Goal: Task Accomplishment & Management: Complete application form

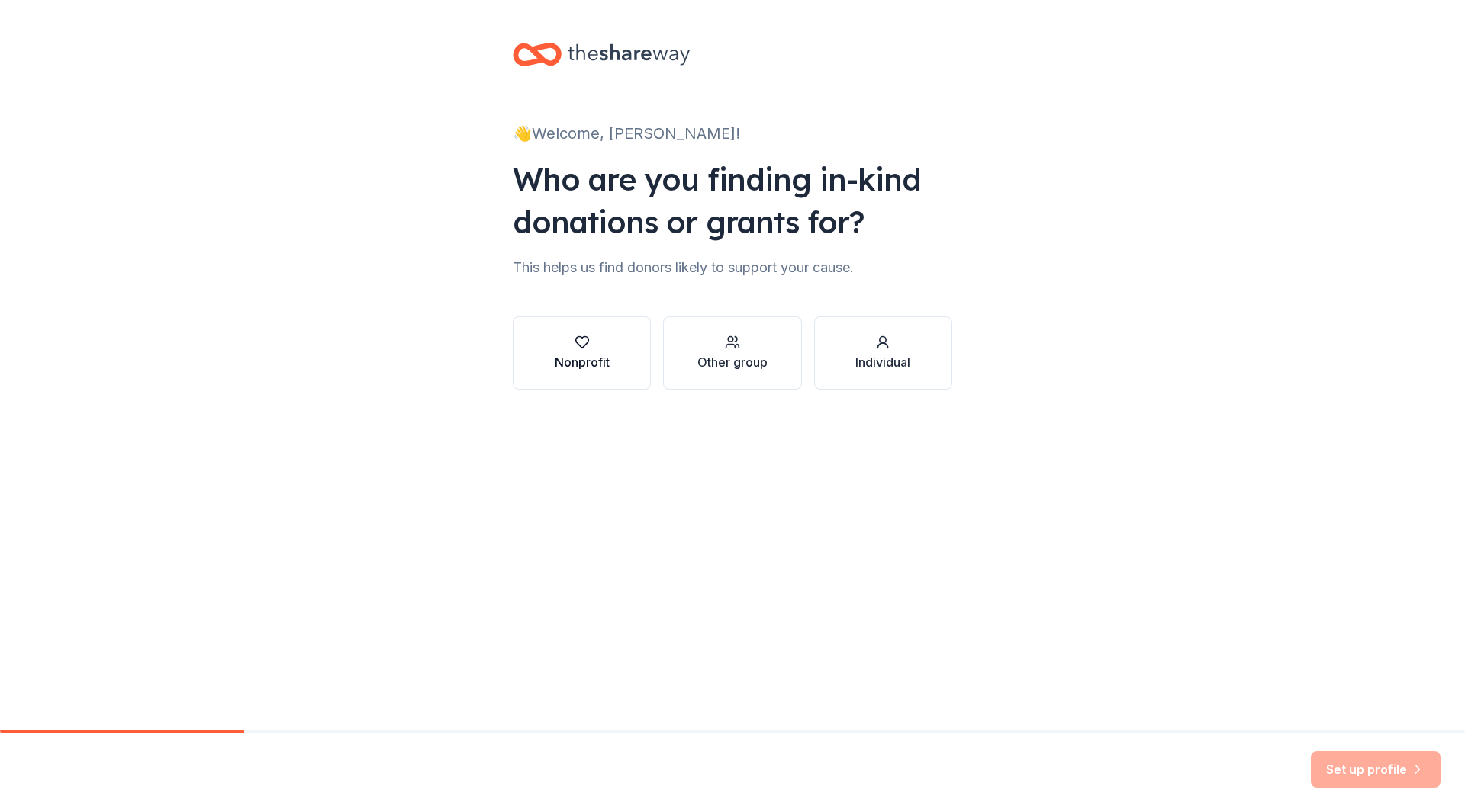
click at [575, 347] on icon "button" at bounding box center [582, 341] width 15 height 15
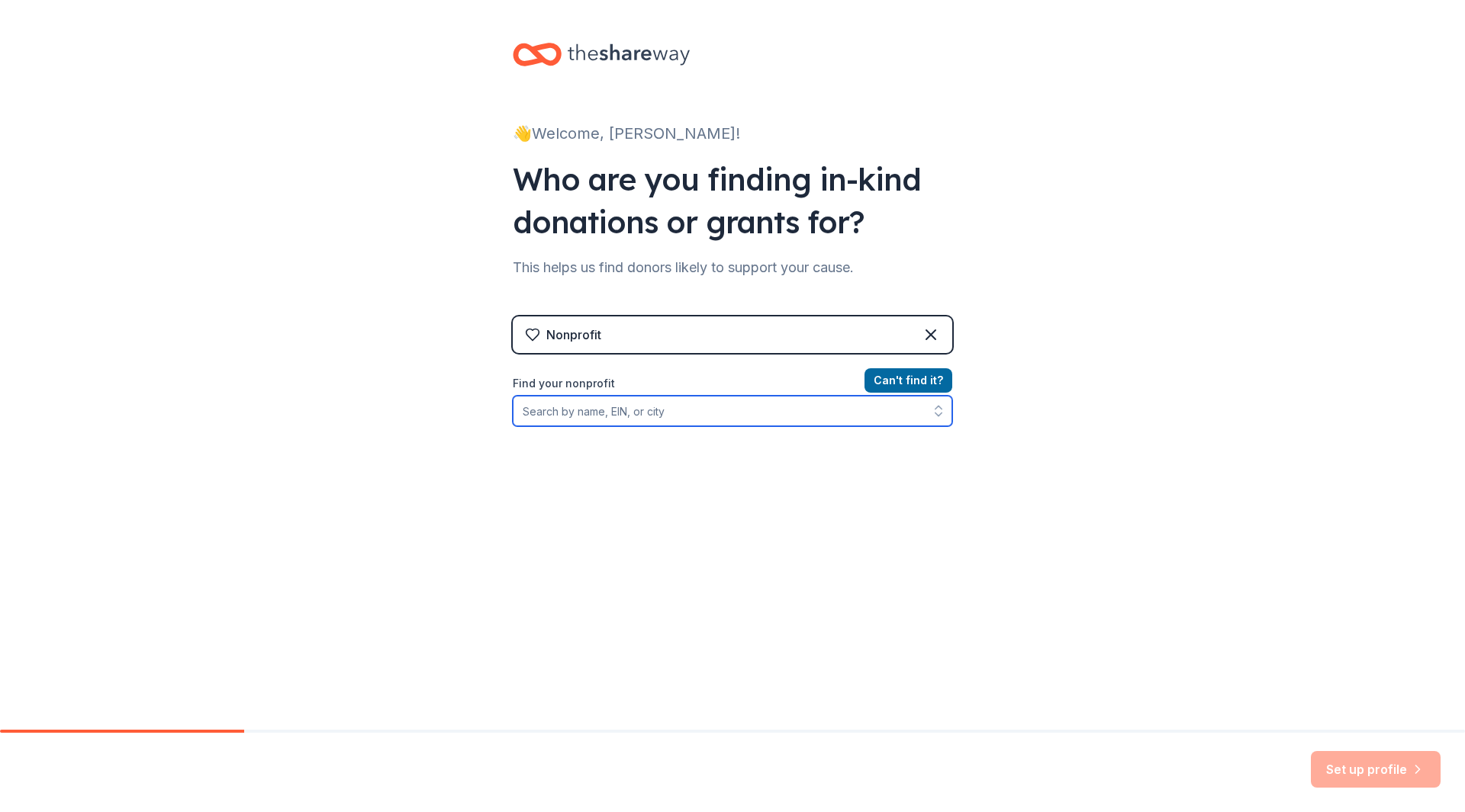
click at [595, 413] on input "Find your nonprofit" at bounding box center [732, 411] width 440 height 31
type input "99-3999"
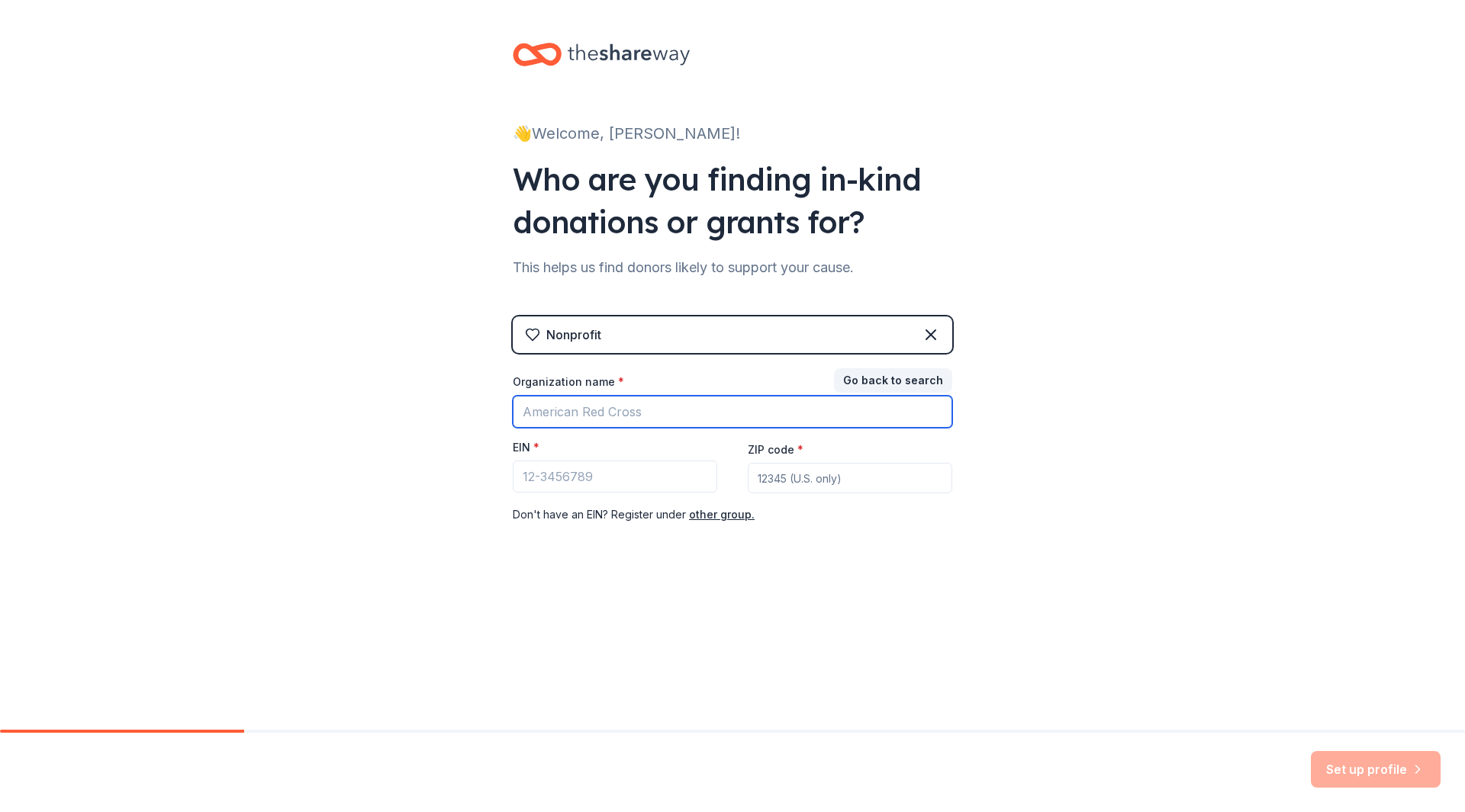
click at [595, 413] on input "Organization name *" at bounding box center [732, 412] width 440 height 32
click at [911, 379] on button "Go back to search" at bounding box center [893, 380] width 118 height 25
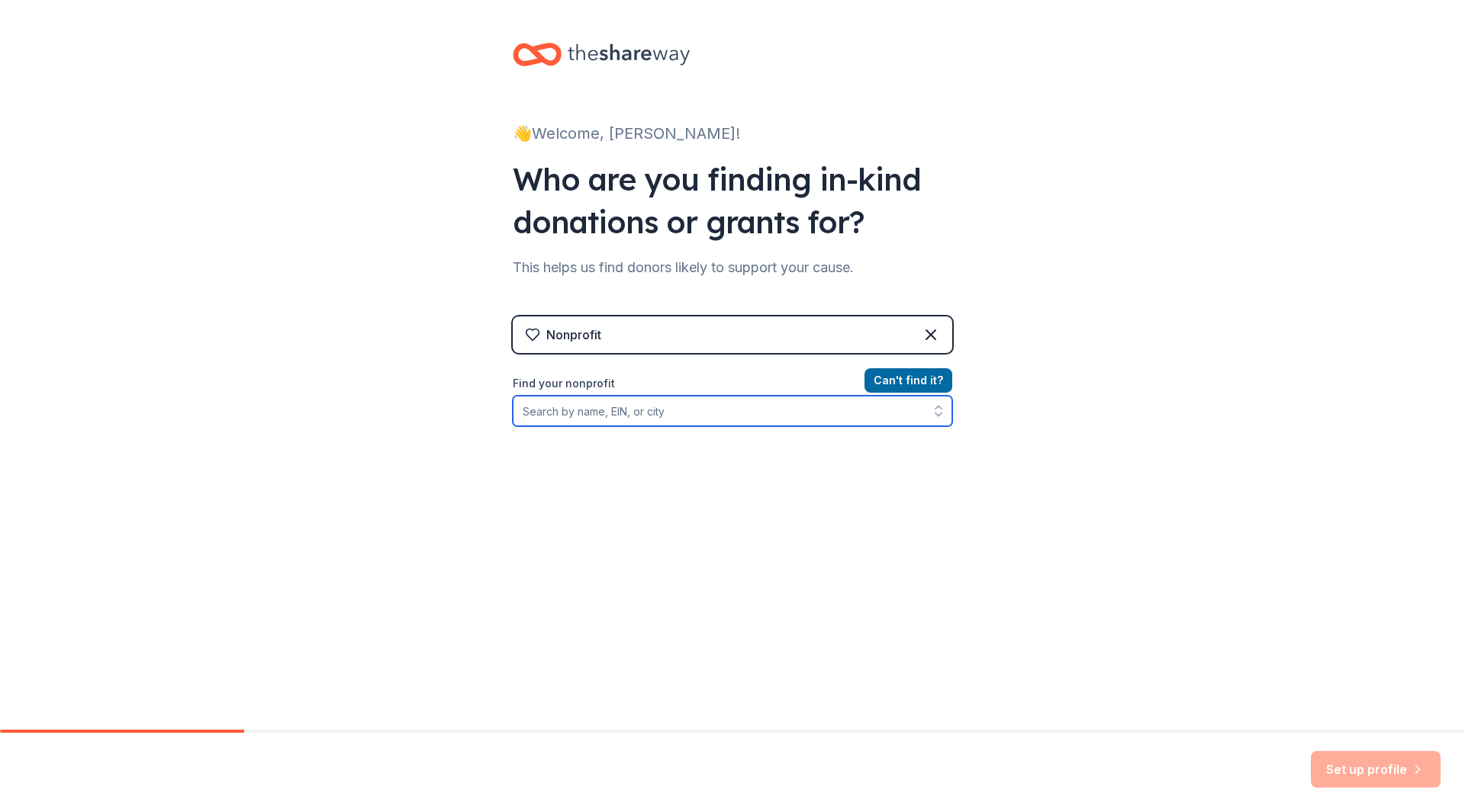
click at [576, 407] on input "Find your nonprofit" at bounding box center [732, 411] width 440 height 31
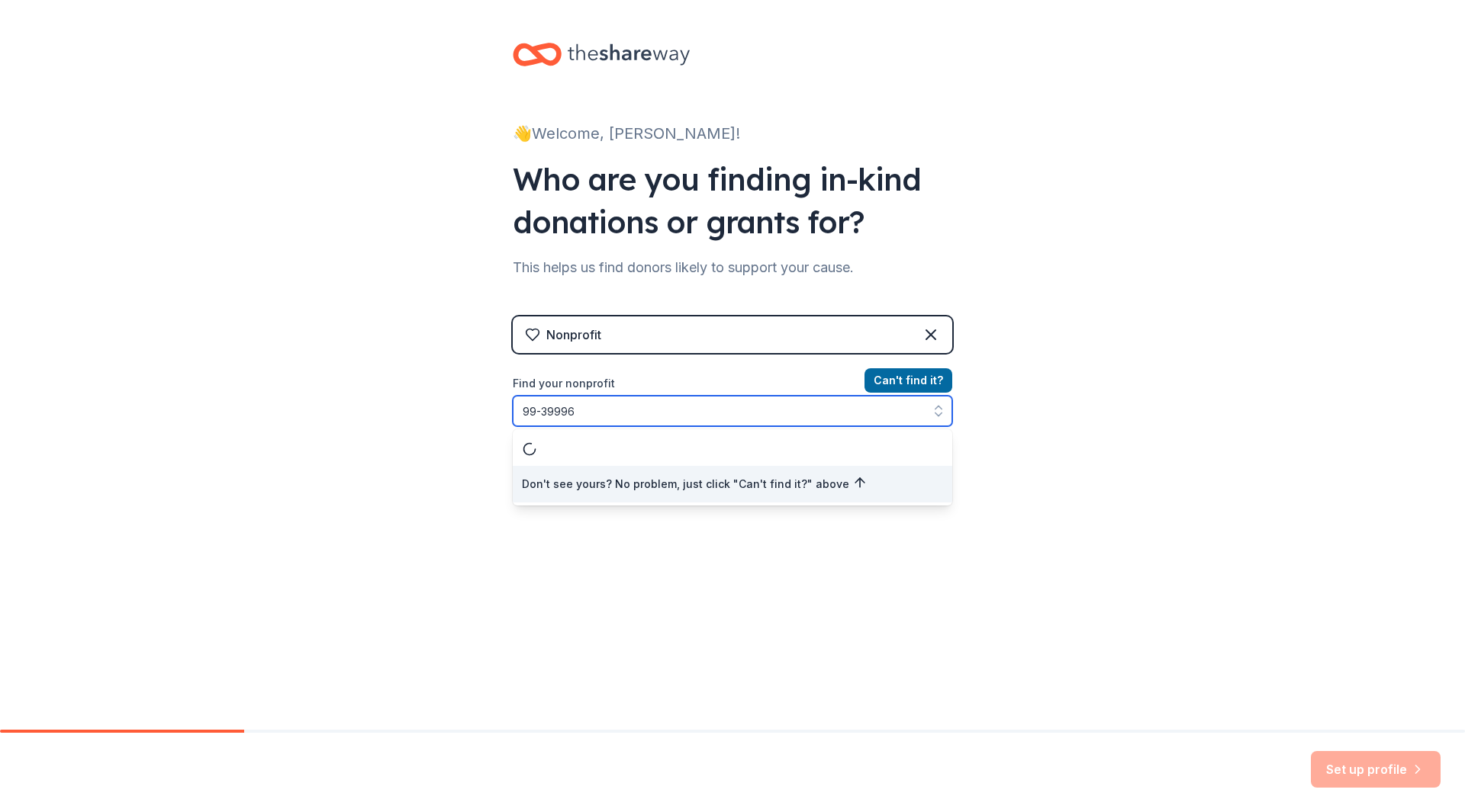
type input "99-399967"
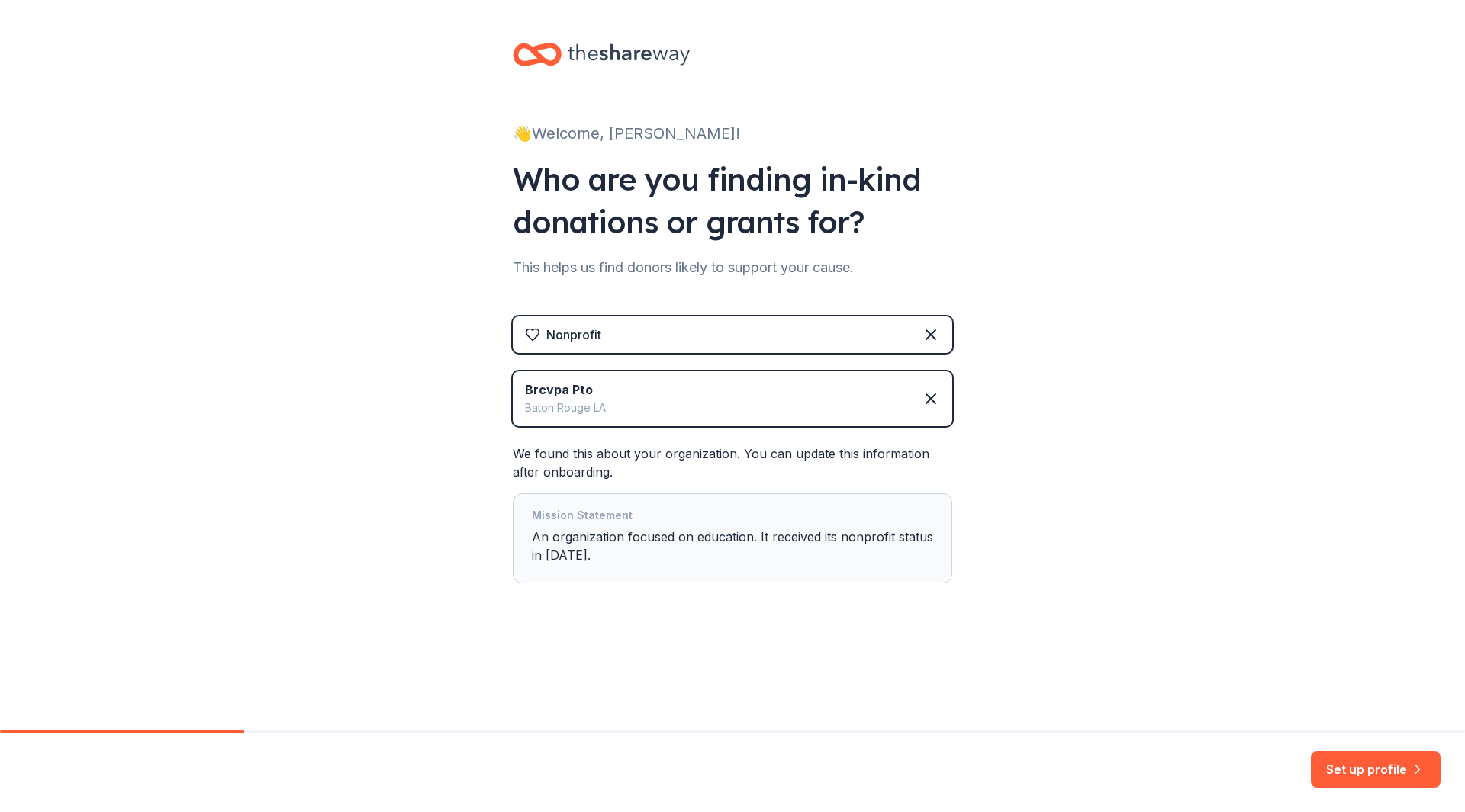
click at [812, 553] on div "Mission Statement An organization focused on education. It received its nonprof…" at bounding box center [733, 538] width 401 height 65
click at [1398, 777] on button "Set up profile" at bounding box center [1376, 769] width 130 height 37
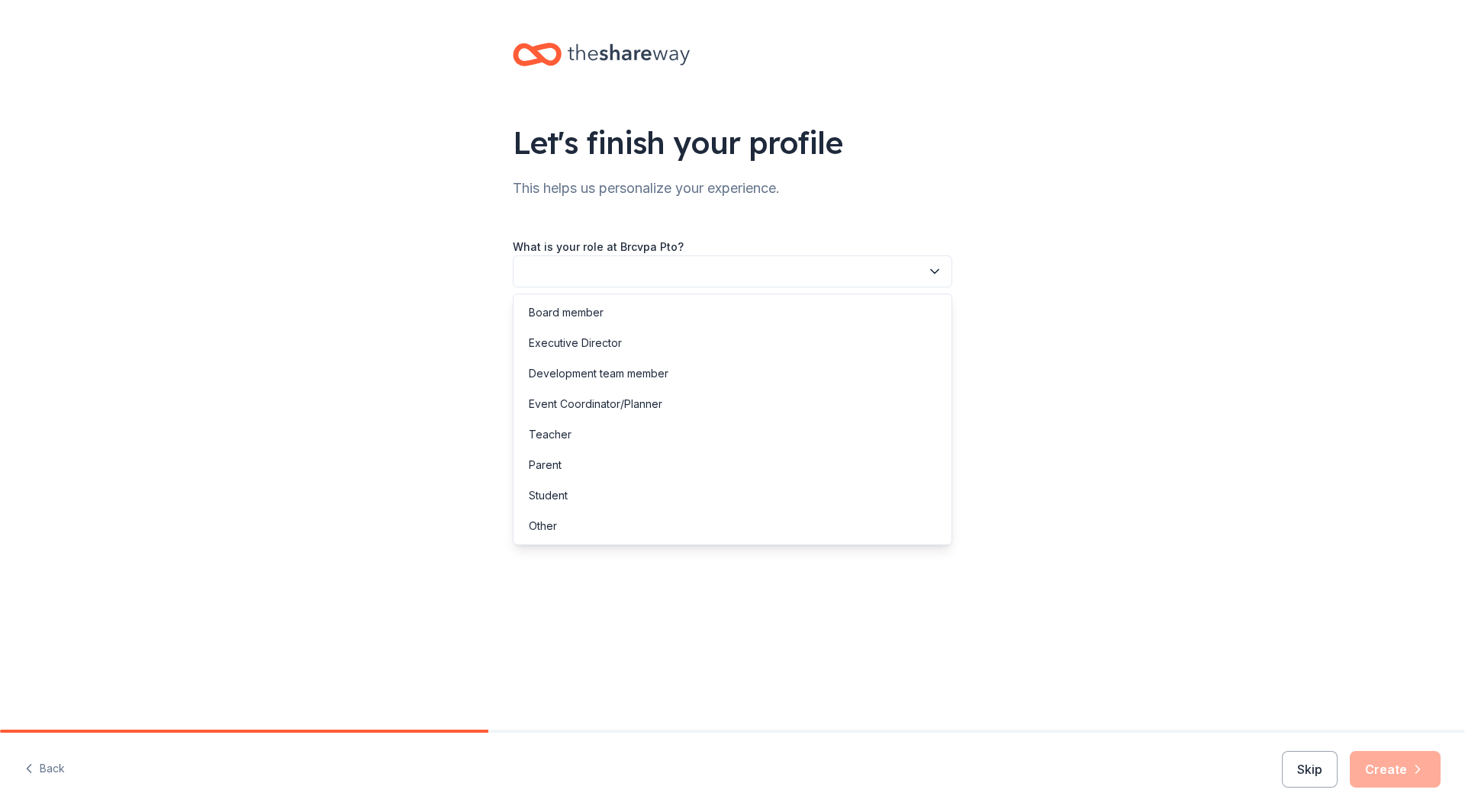
click at [927, 275] on button "button" at bounding box center [732, 271] width 440 height 32
click at [558, 313] on div "Board member" at bounding box center [566, 313] width 74 height 18
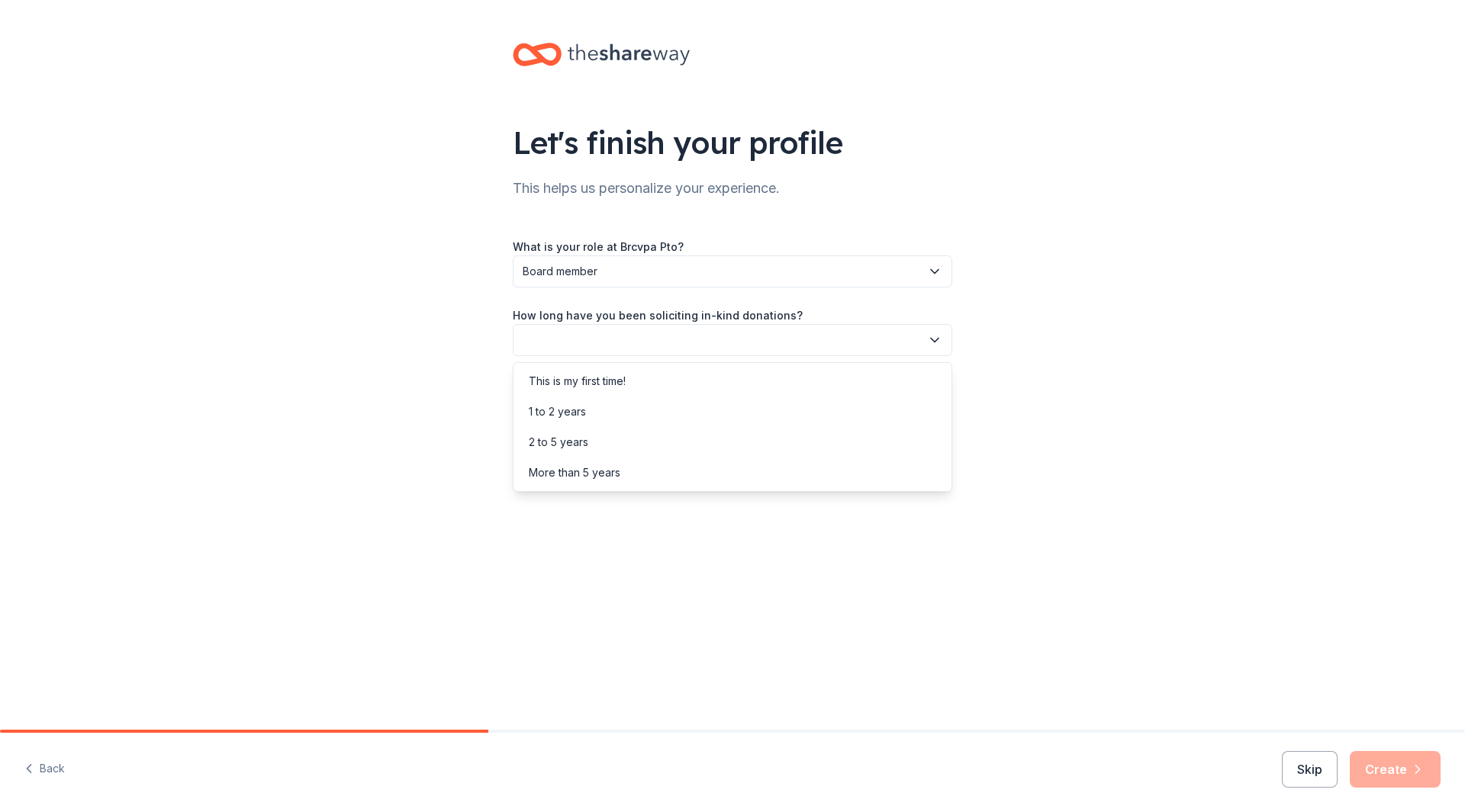
click at [929, 339] on icon "button" at bounding box center [935, 339] width 15 height 15
click at [585, 413] on div "1 to 2 years" at bounding box center [558, 412] width 58 height 18
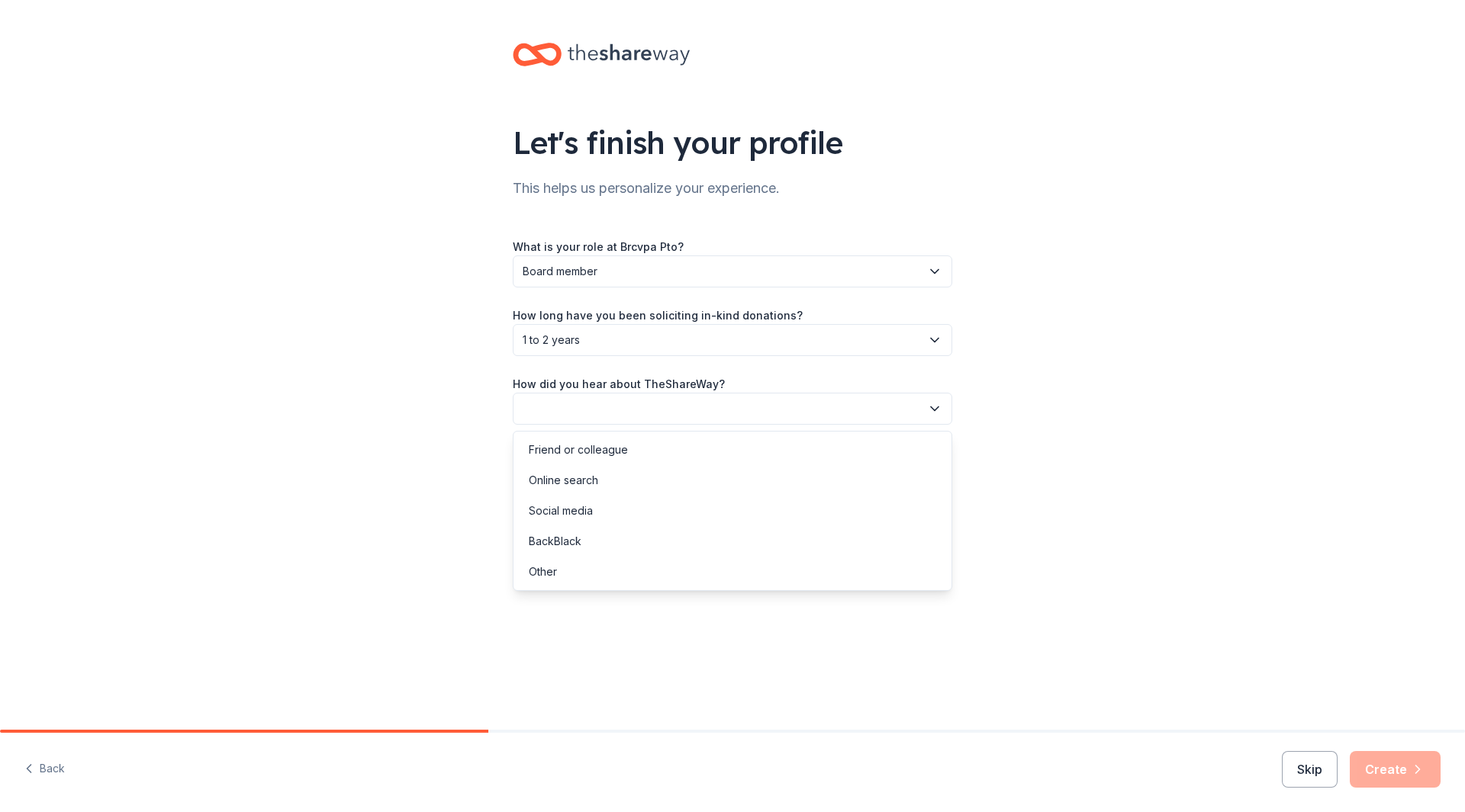
click at [938, 407] on icon "button" at bounding box center [935, 409] width 8 height 4
click at [529, 483] on div "Online search" at bounding box center [564, 480] width 70 height 18
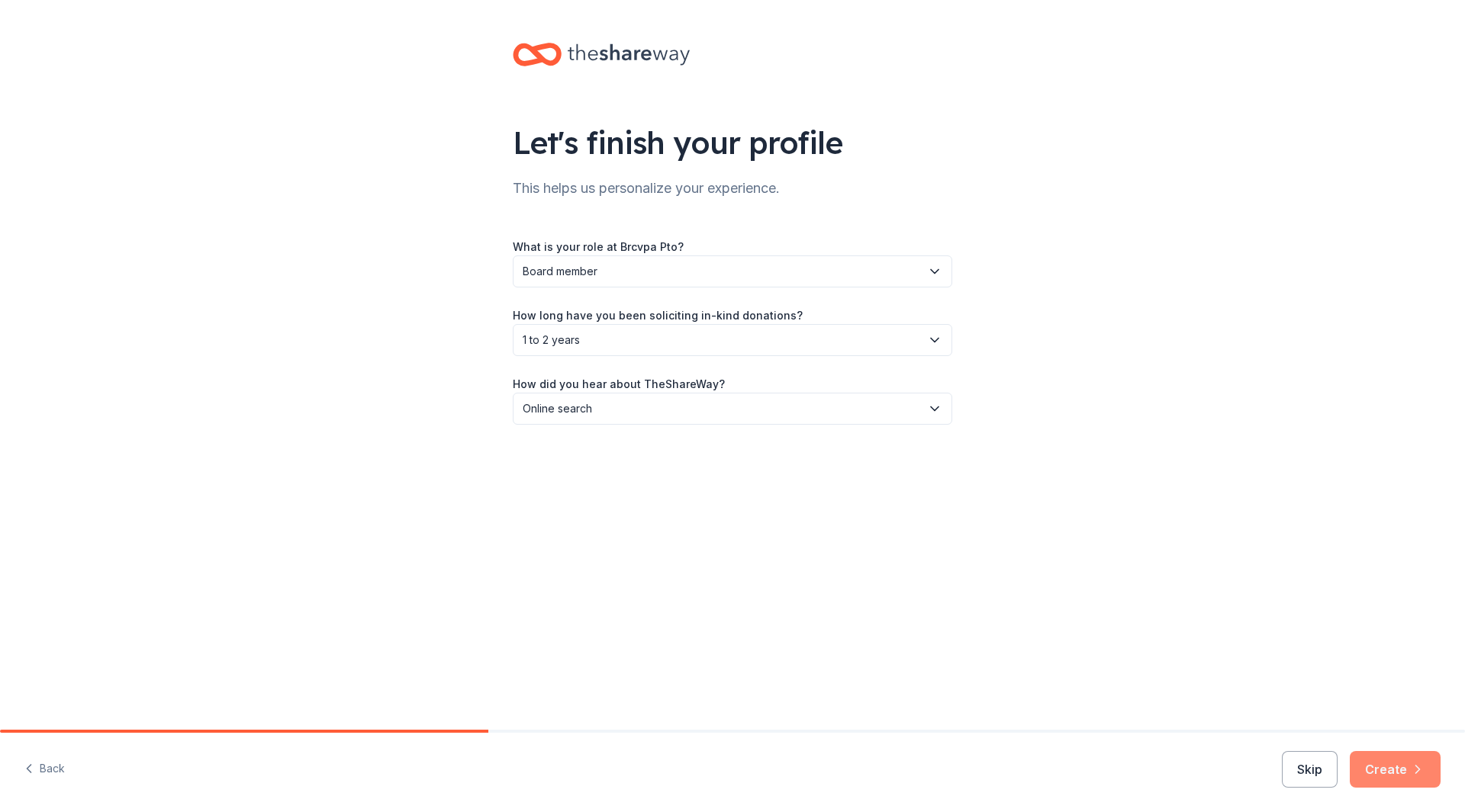
click at [1409, 774] on button "Create" at bounding box center [1394, 769] width 90 height 37
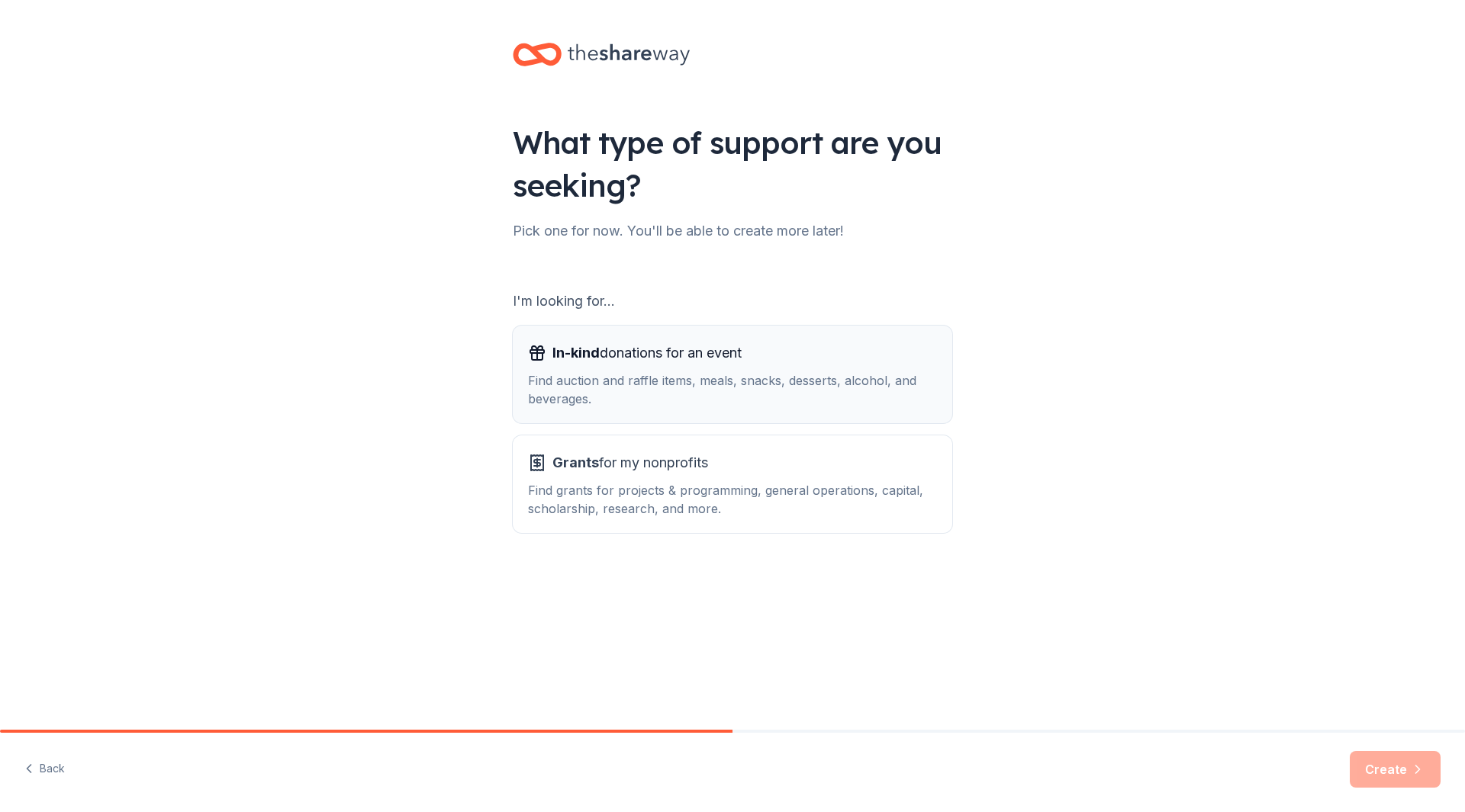
click at [722, 364] on span "In-kind donations for an event" at bounding box center [647, 352] width 190 height 25
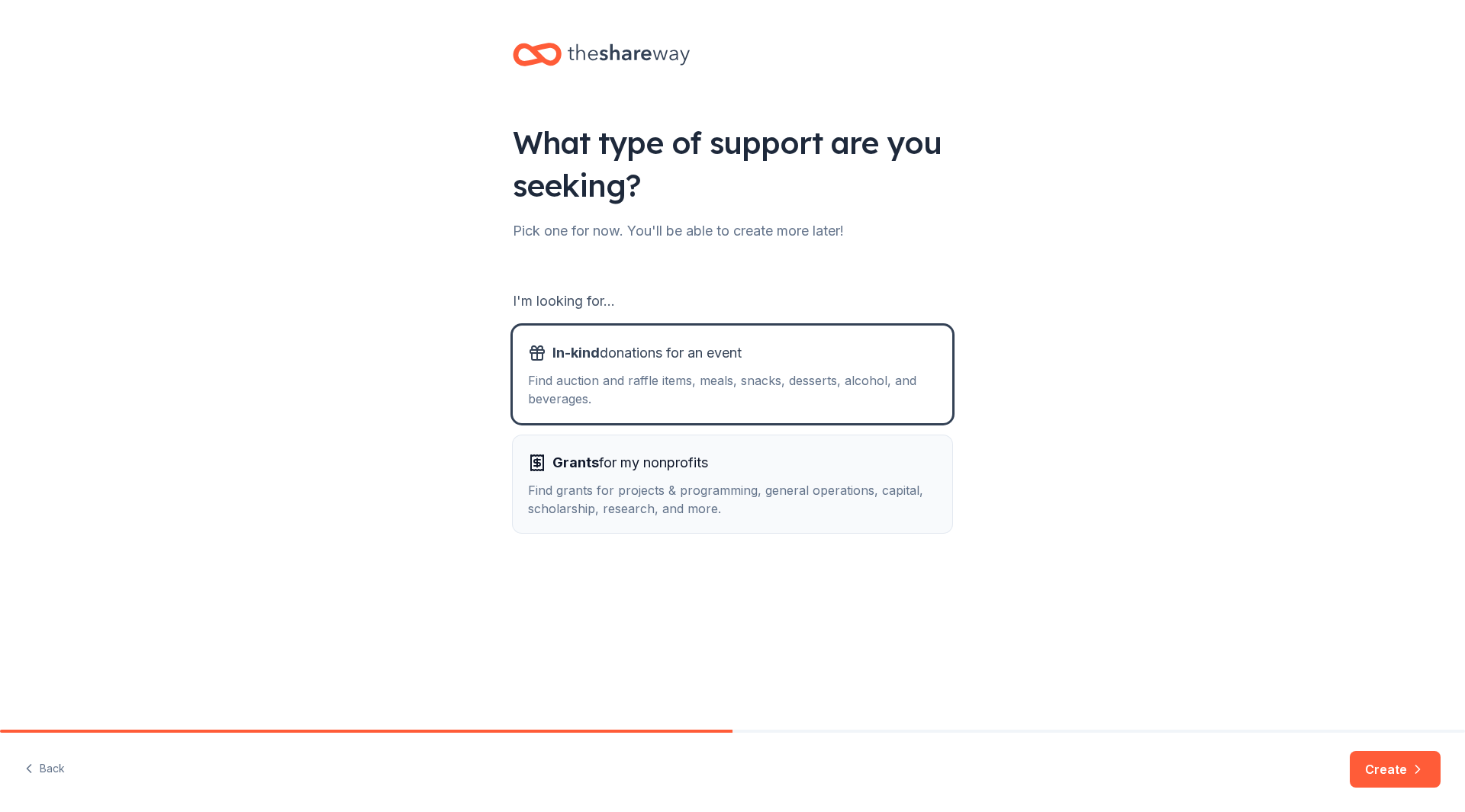
click at [705, 495] on div "Find grants for projects & programming, general operations, capital, scholarshi…" at bounding box center [733, 499] width 409 height 37
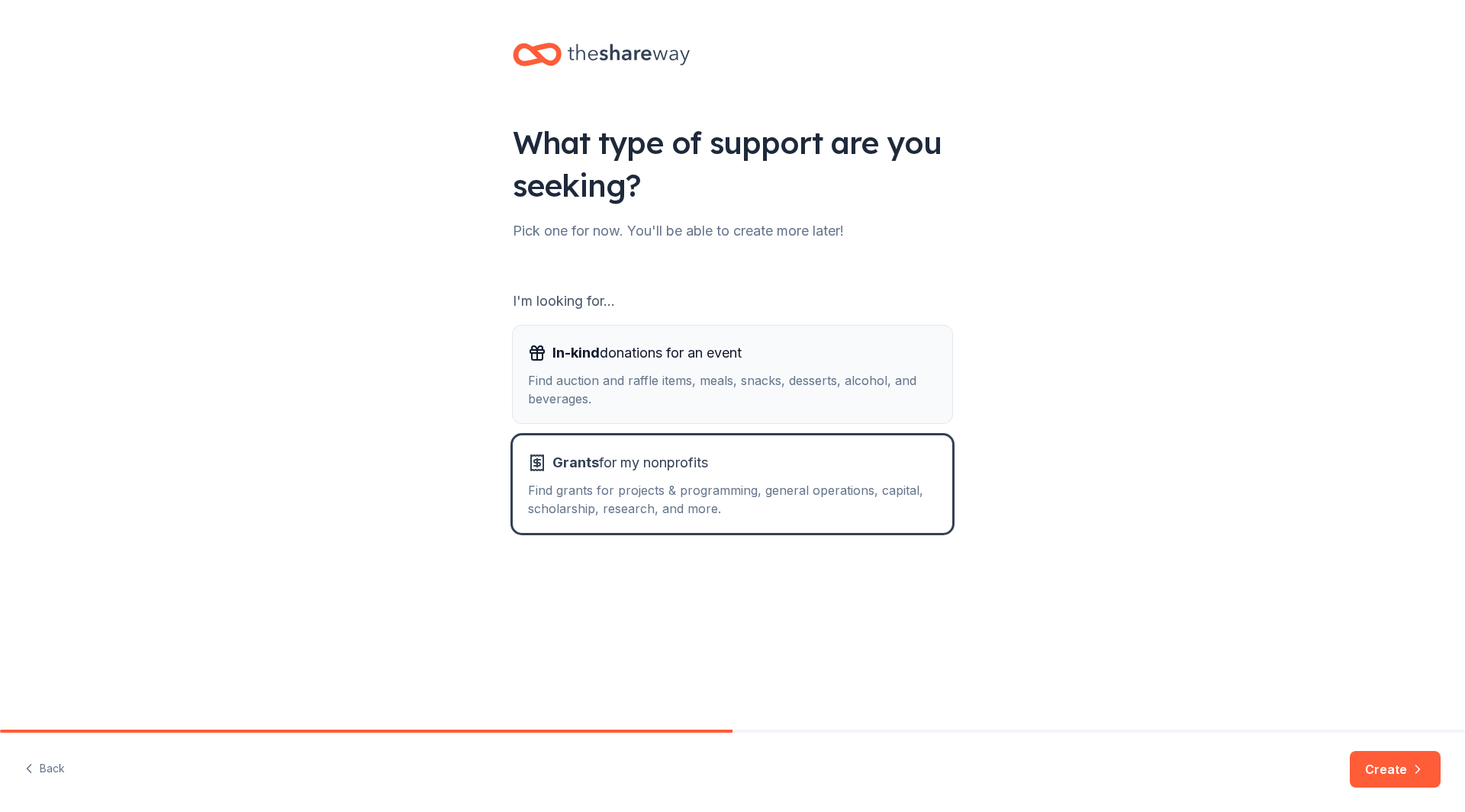
click at [703, 392] on div "Find auction and raffle items, meals, snacks, desserts, alcohol, and beverages." at bounding box center [733, 389] width 409 height 37
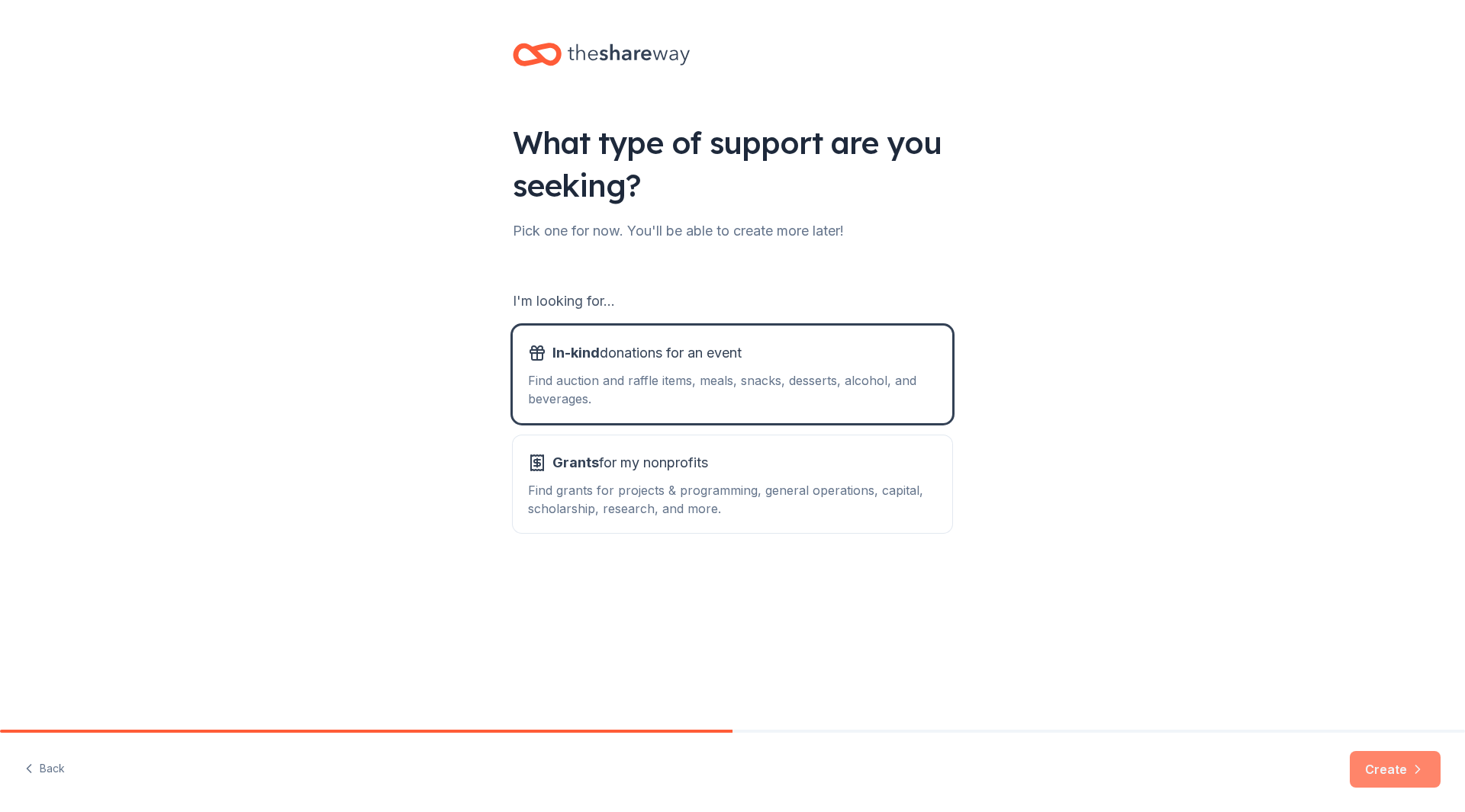
click at [1420, 759] on button "Create" at bounding box center [1394, 769] width 90 height 37
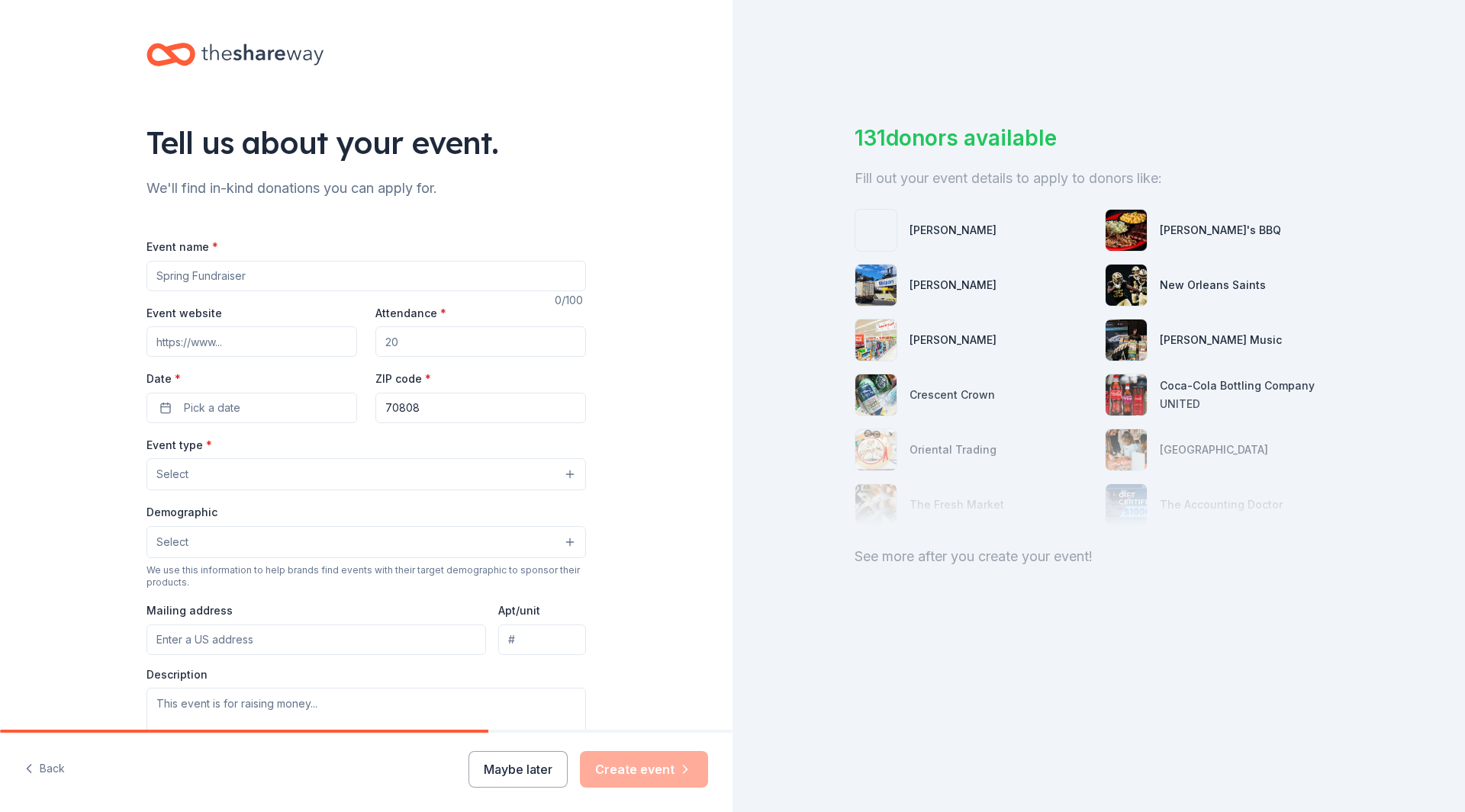
click at [270, 273] on input "Event name *" at bounding box center [366, 276] width 440 height 31
type input "f"
type input "b"
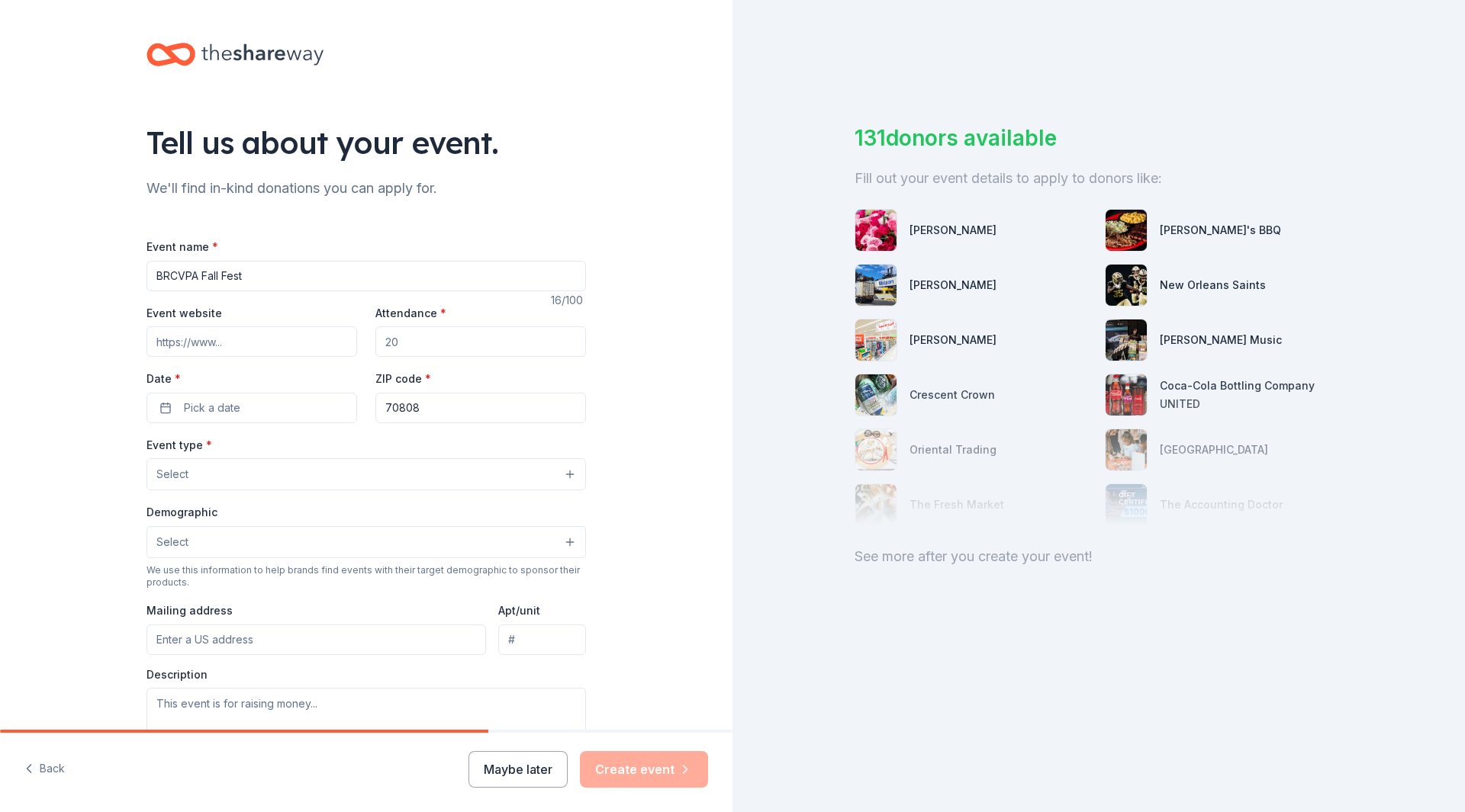
type input "BRCVPA Fall Fest"
click at [442, 342] on input "Attendance *" at bounding box center [481, 341] width 211 height 31
click at [442, 342] on input "500" at bounding box center [481, 341] width 211 height 31
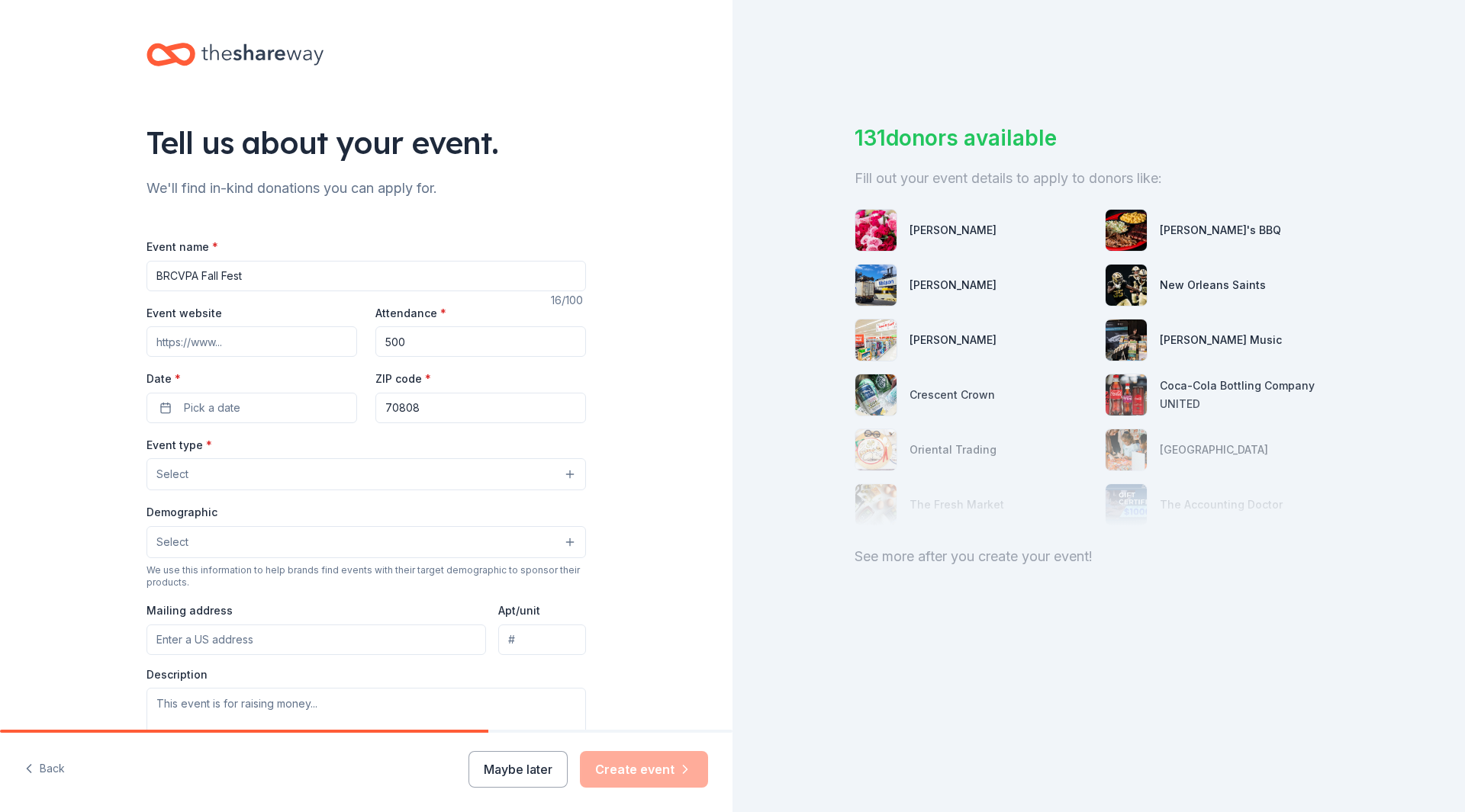
type input "500"
click at [180, 351] on input "Event website" at bounding box center [252, 341] width 211 height 31
type input "[DOMAIN_NAME]"
click at [189, 407] on span "Pick a date" at bounding box center [212, 408] width 57 height 18
click at [333, 448] on button "Go to next month" at bounding box center [329, 449] width 22 height 22
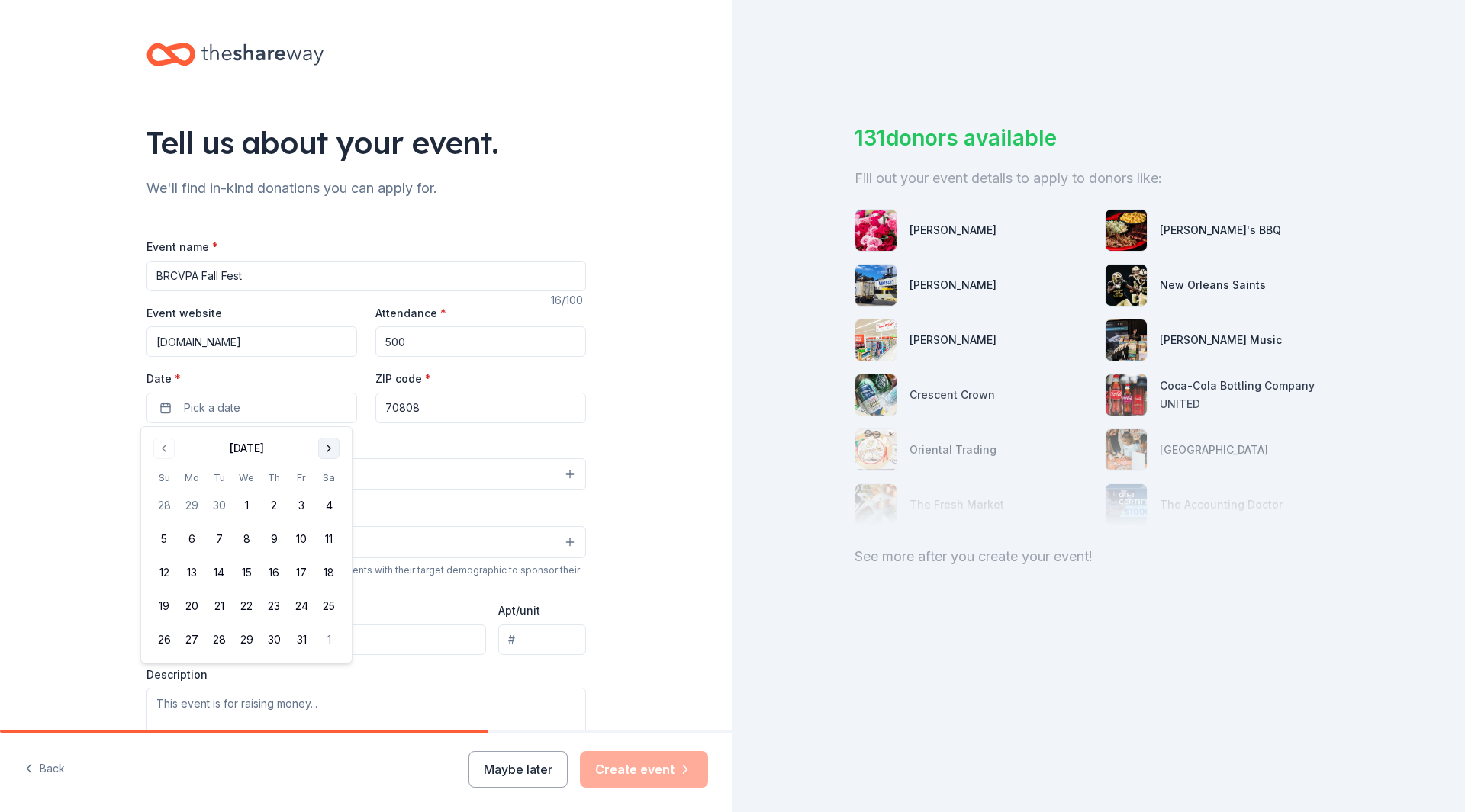
click at [333, 448] on button "Go to next month" at bounding box center [329, 449] width 22 height 22
click at [300, 540] on button "7" at bounding box center [302, 539] width 28 height 28
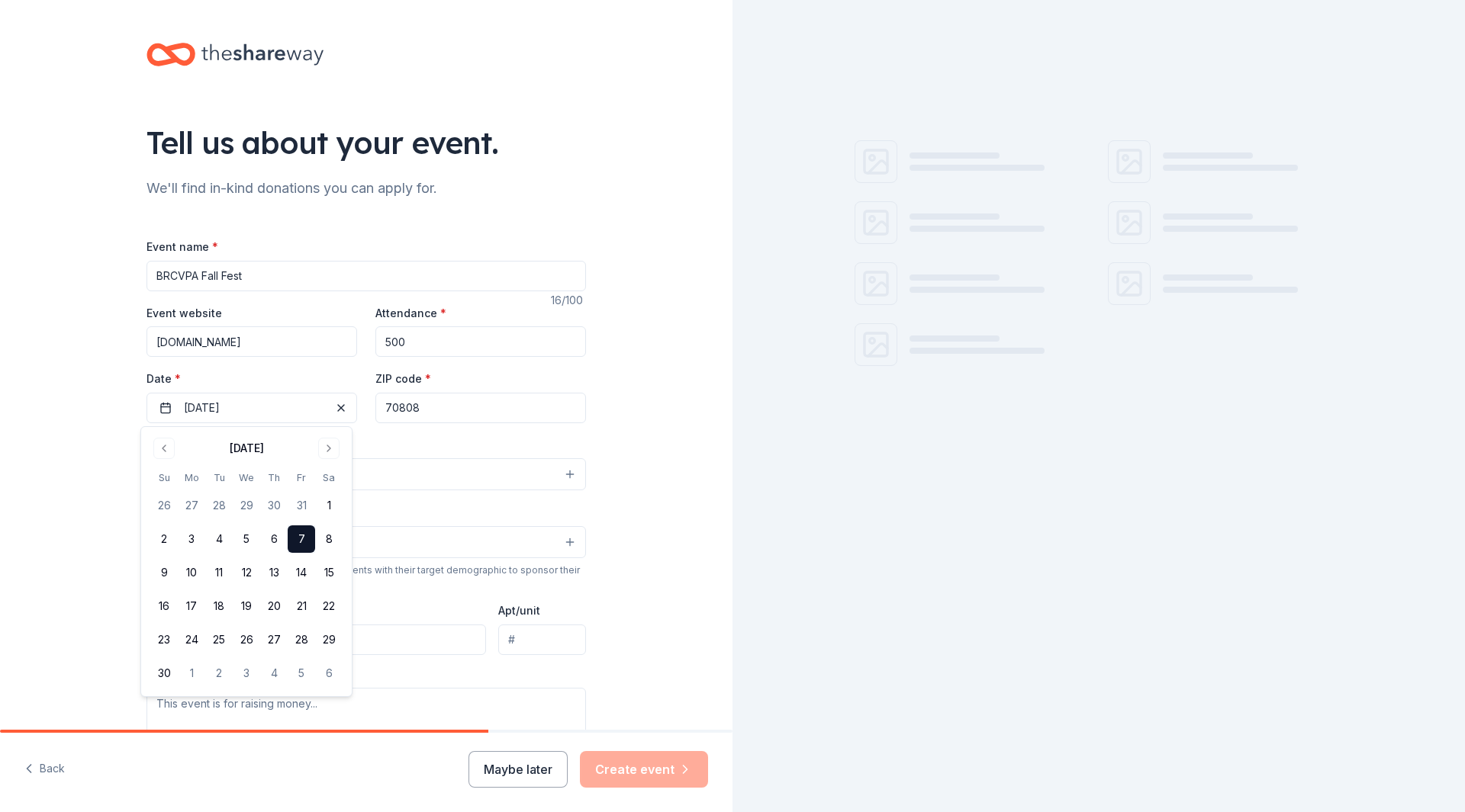
click at [664, 465] on div "Tell us about your event. We'll find in-kind donations you can apply for. Event…" at bounding box center [366, 507] width 733 height 1015
click at [225, 475] on button "Select" at bounding box center [366, 474] width 440 height 32
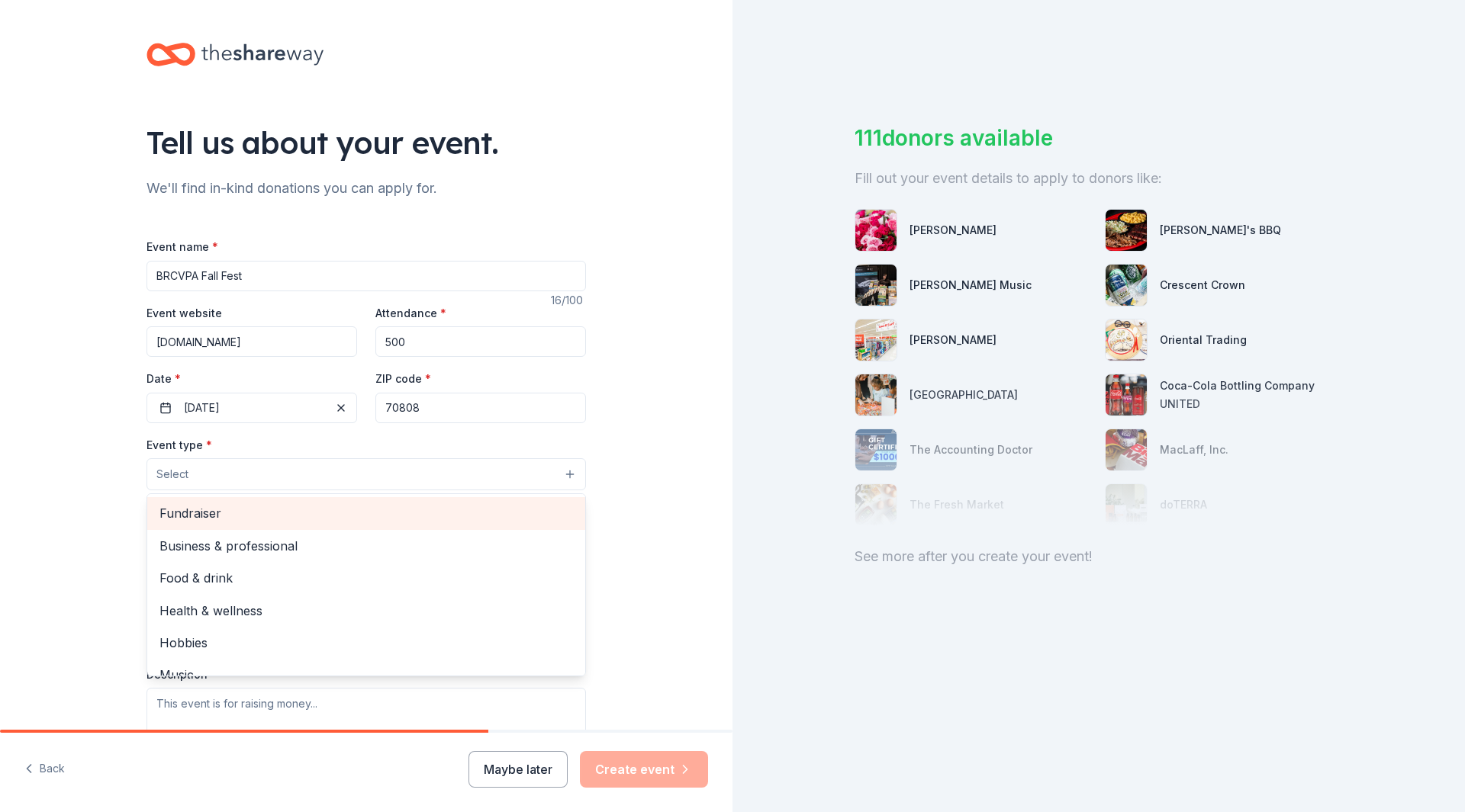
click at [234, 521] on span "Fundraiser" at bounding box center [366, 513] width 413 height 20
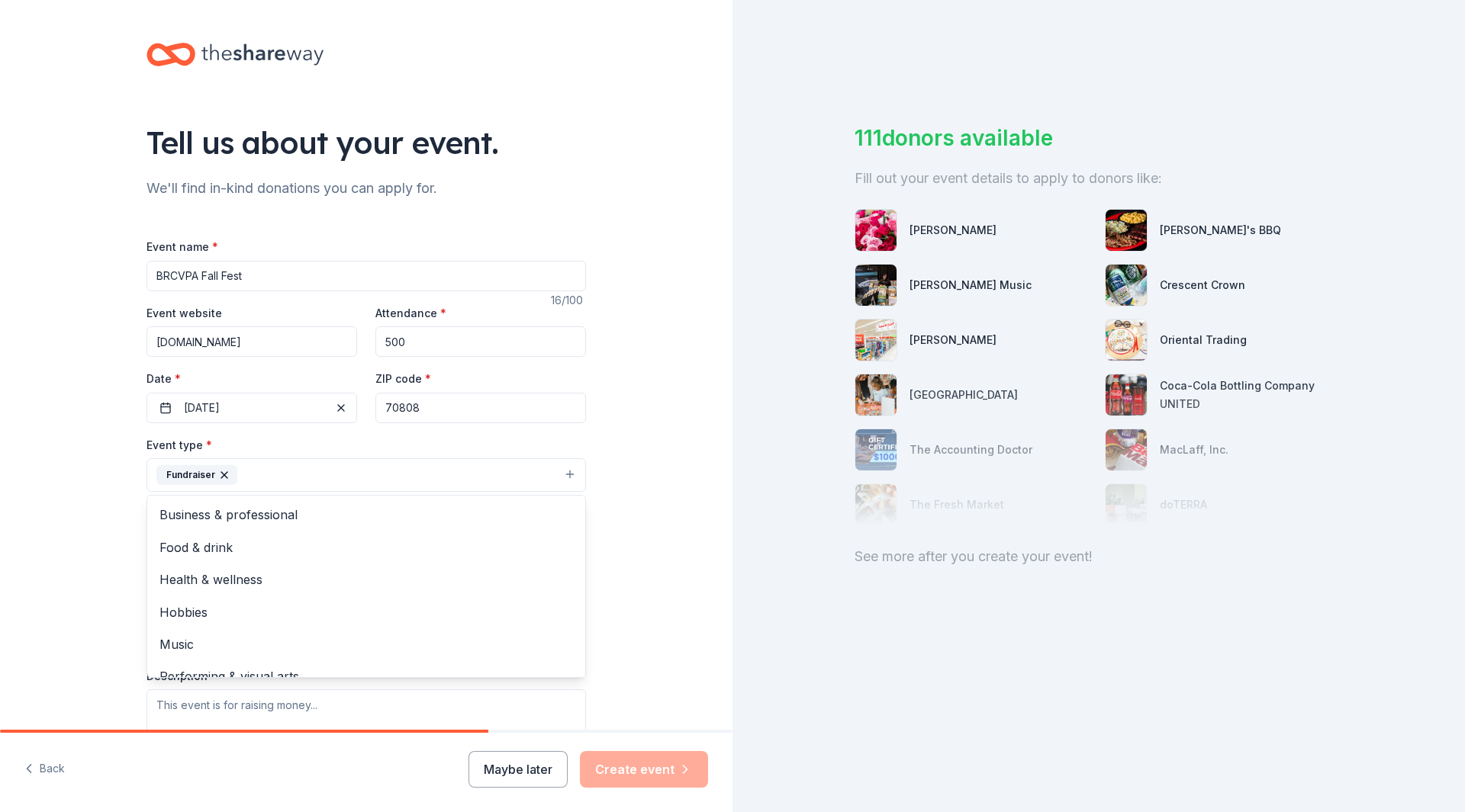
drag, startPoint x: 658, startPoint y: 514, endPoint x: 702, endPoint y: 553, distance: 58.8
click at [706, 555] on div "Tell us about your event. We'll find in-kind donations you can apply for. Event…" at bounding box center [366, 508] width 733 height 1016
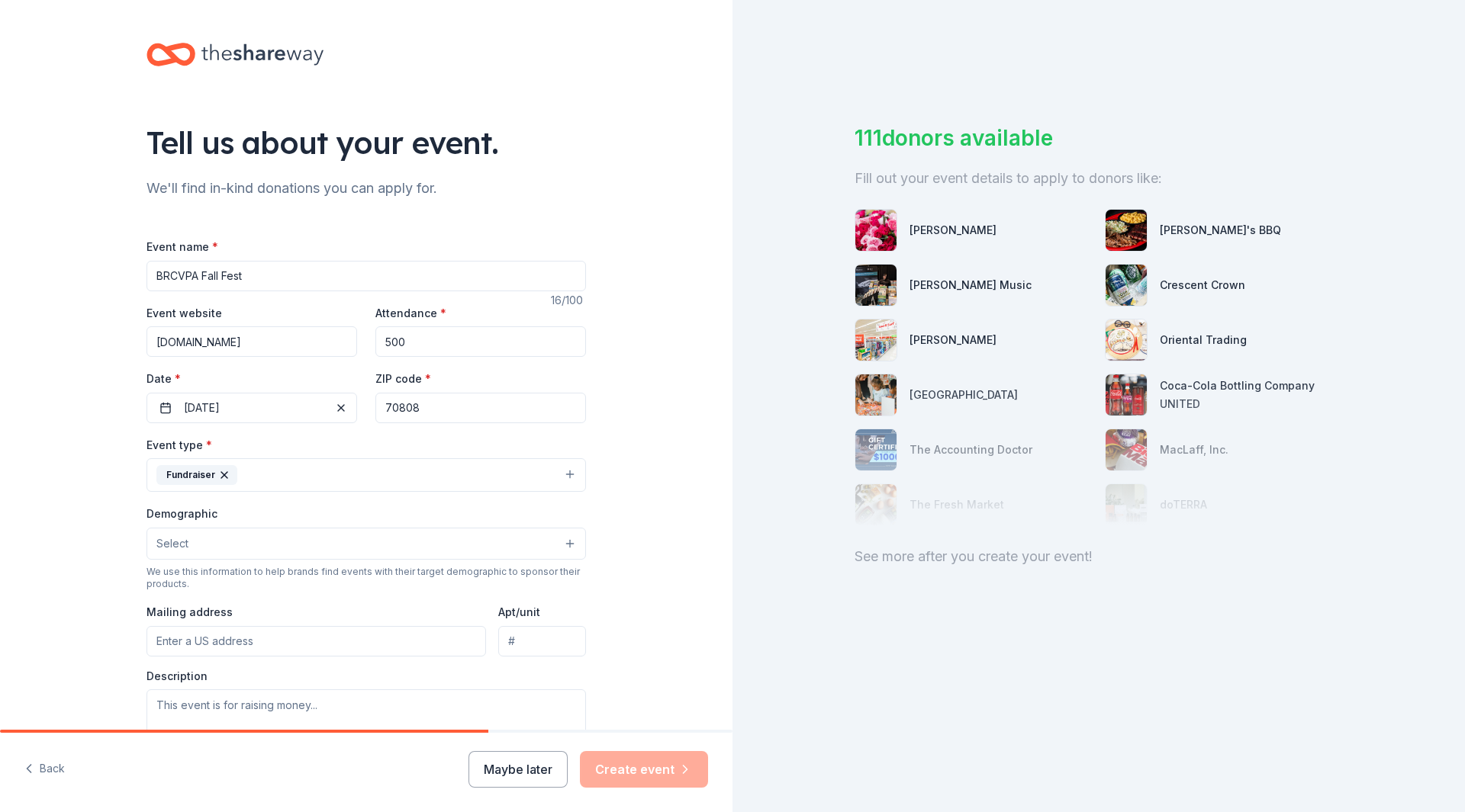
click at [480, 474] on button "Fundraiser" at bounding box center [366, 475] width 440 height 34
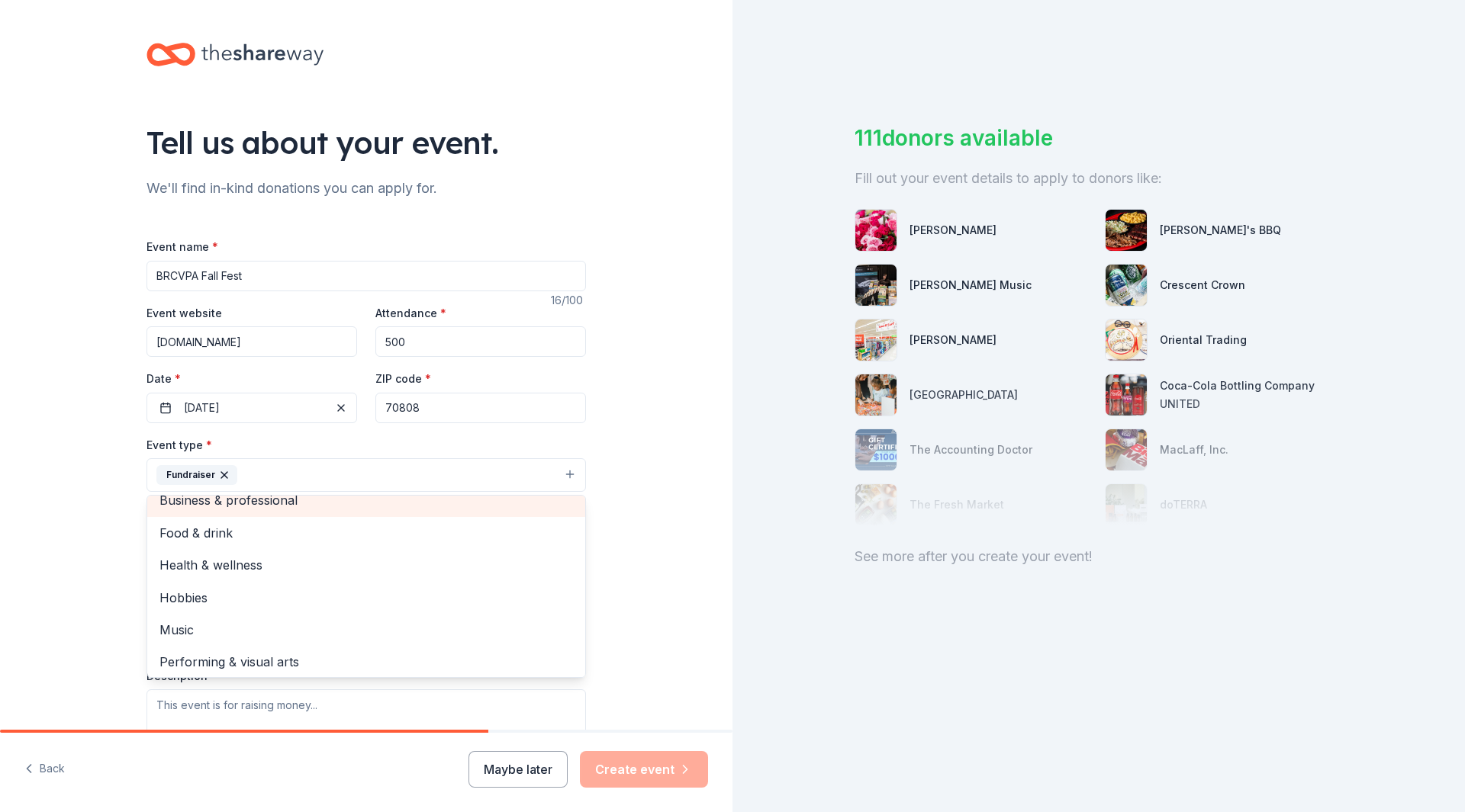
scroll to position [18, 0]
drag, startPoint x: 685, startPoint y: 591, endPoint x: 710, endPoint y: 626, distance: 43.0
click at [710, 626] on div "Tell us about your event. We'll find in-kind donations you can apply for. Event…" at bounding box center [366, 508] width 733 height 1016
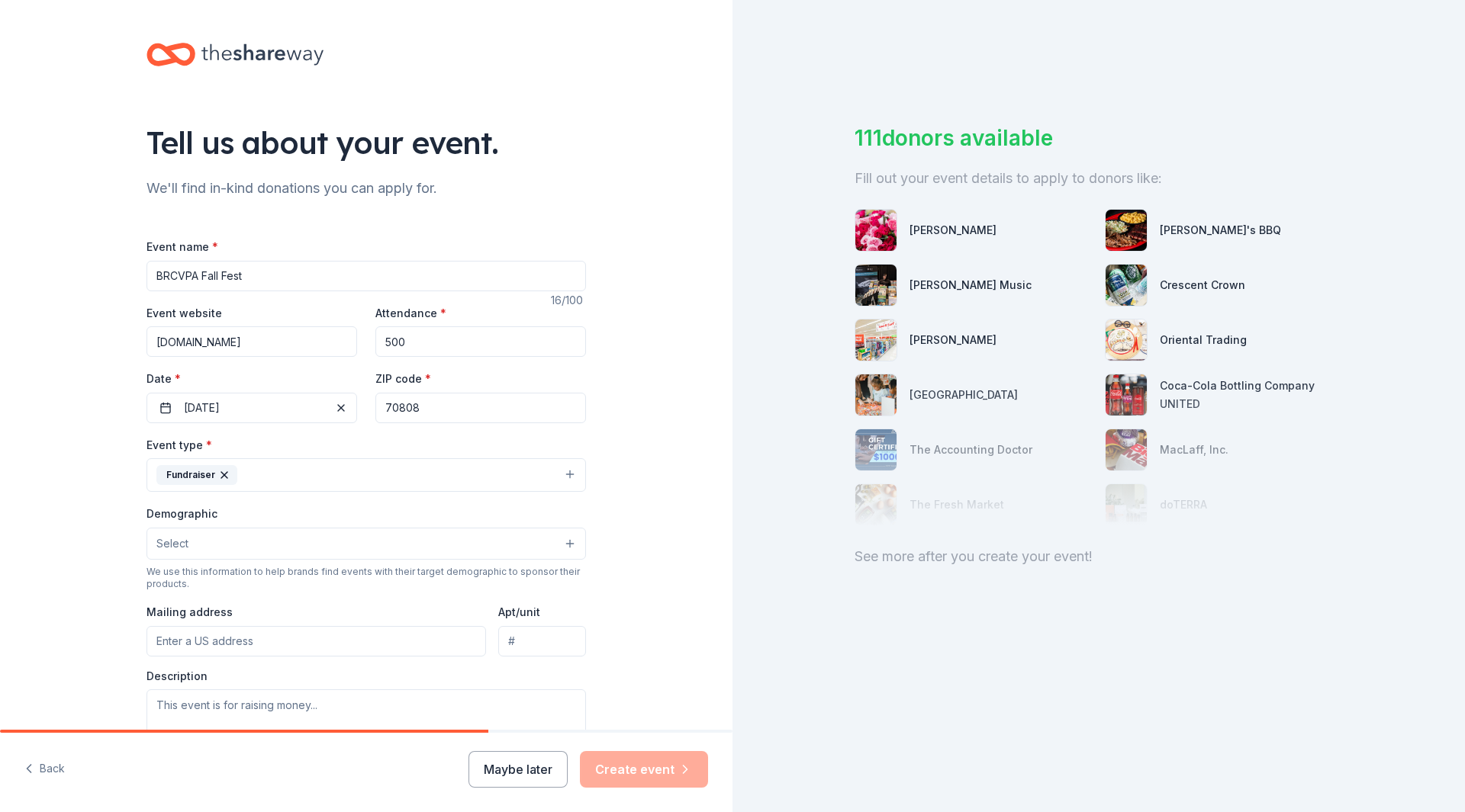
click at [322, 533] on button "Select" at bounding box center [366, 544] width 440 height 32
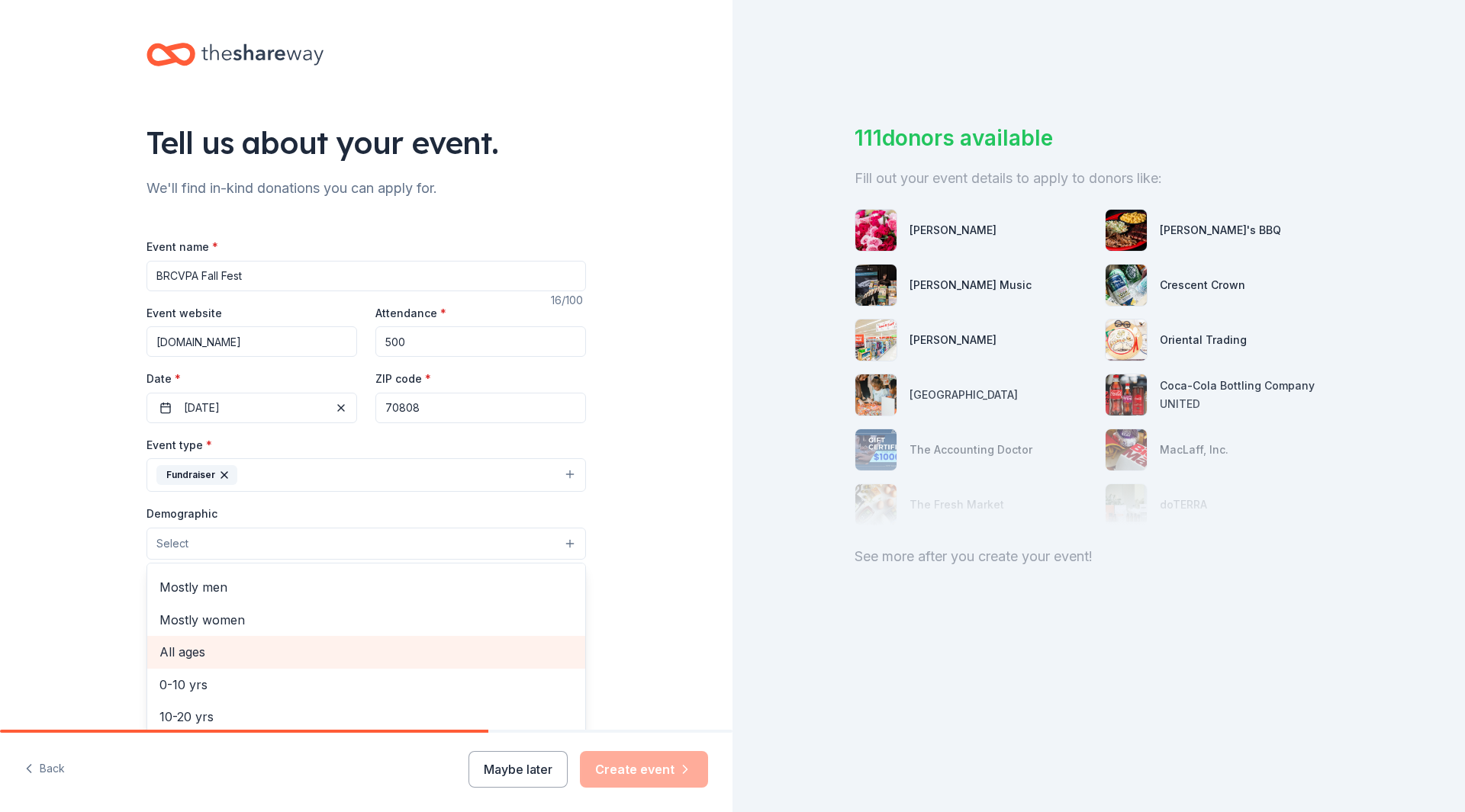
scroll to position [0, 0]
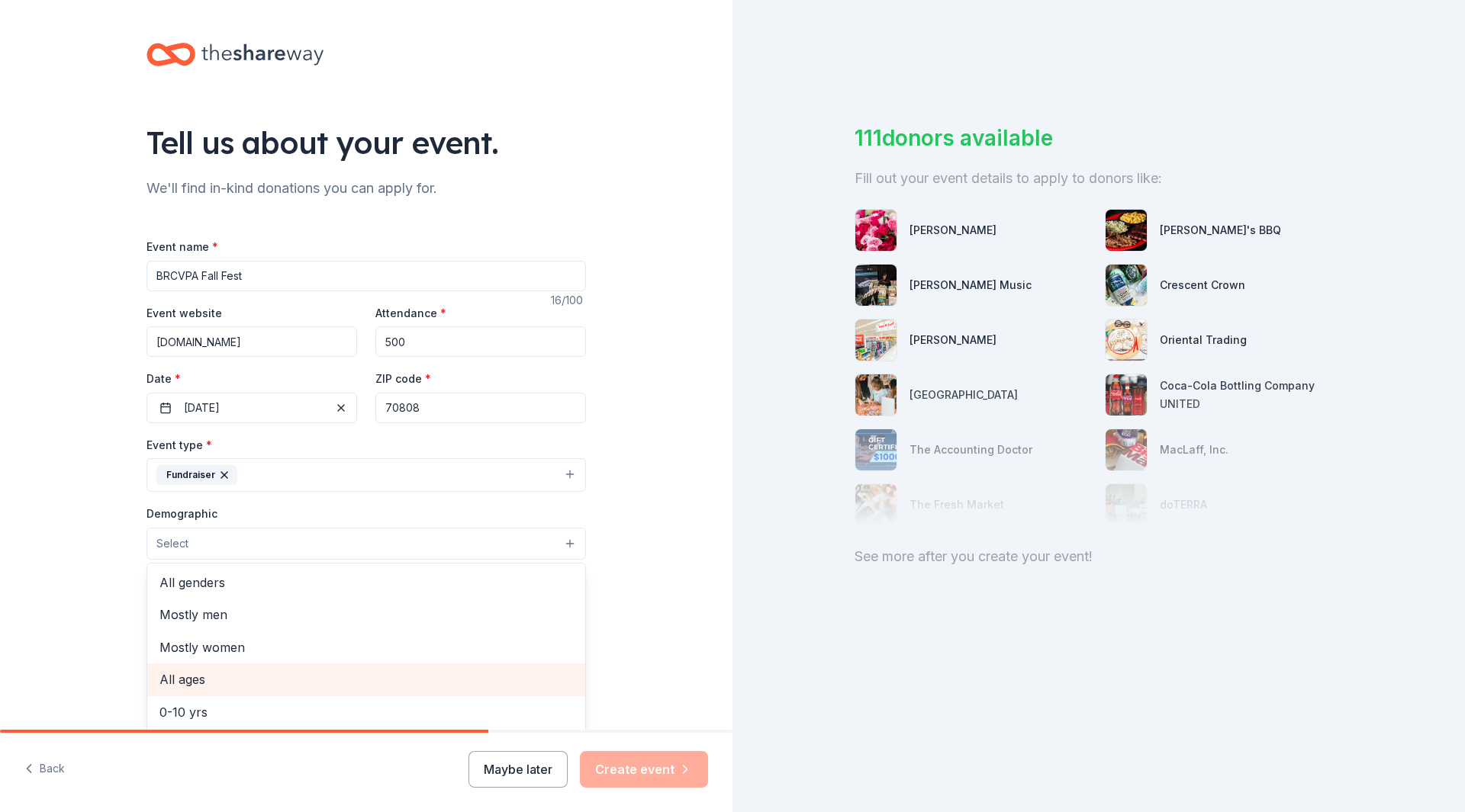
click at [232, 675] on span "All ages" at bounding box center [366, 680] width 413 height 20
click at [659, 592] on div "Tell us about your event. We'll find in-kind donations you can apply for. Event…" at bounding box center [366, 509] width 733 height 1018
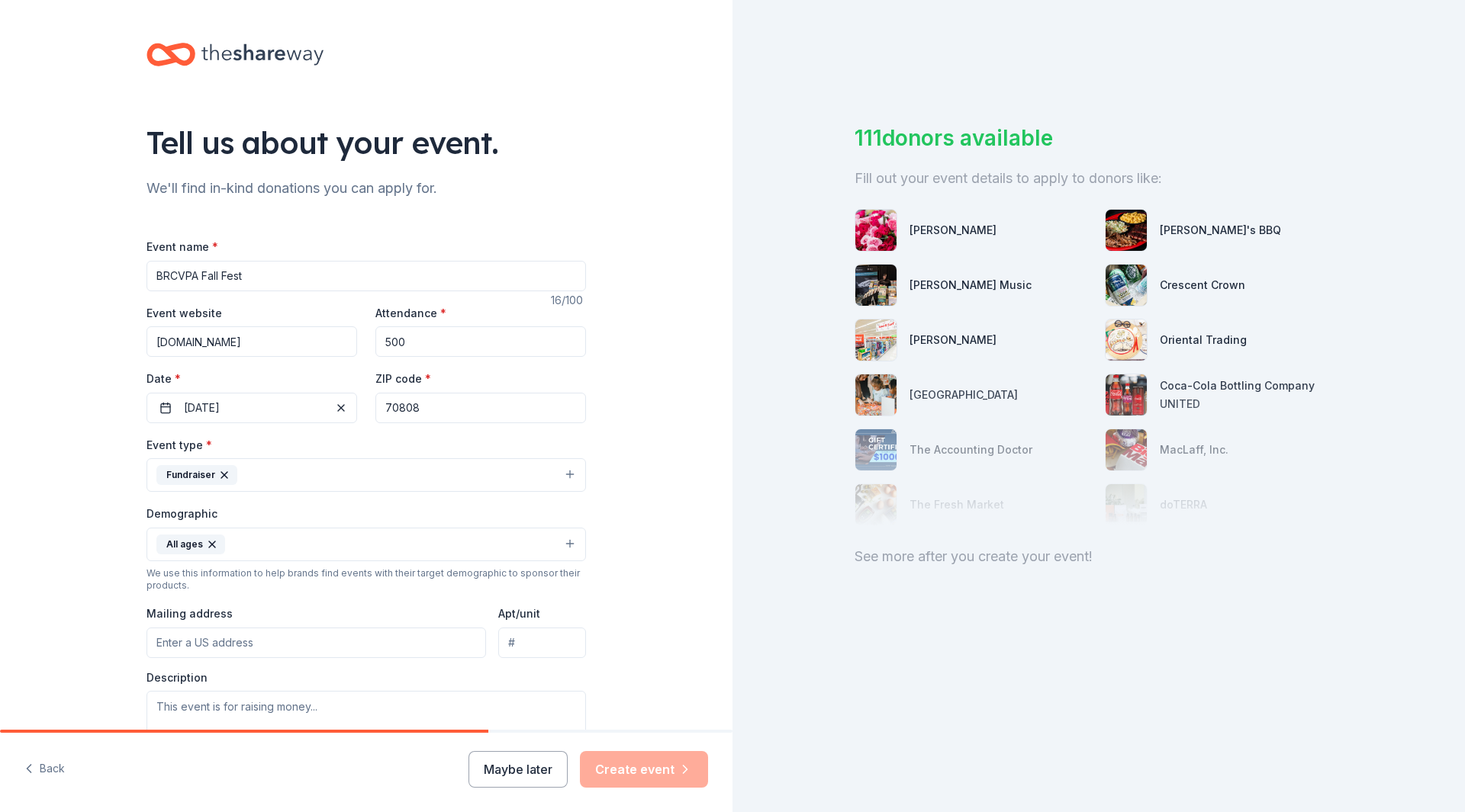
scroll to position [76, 0]
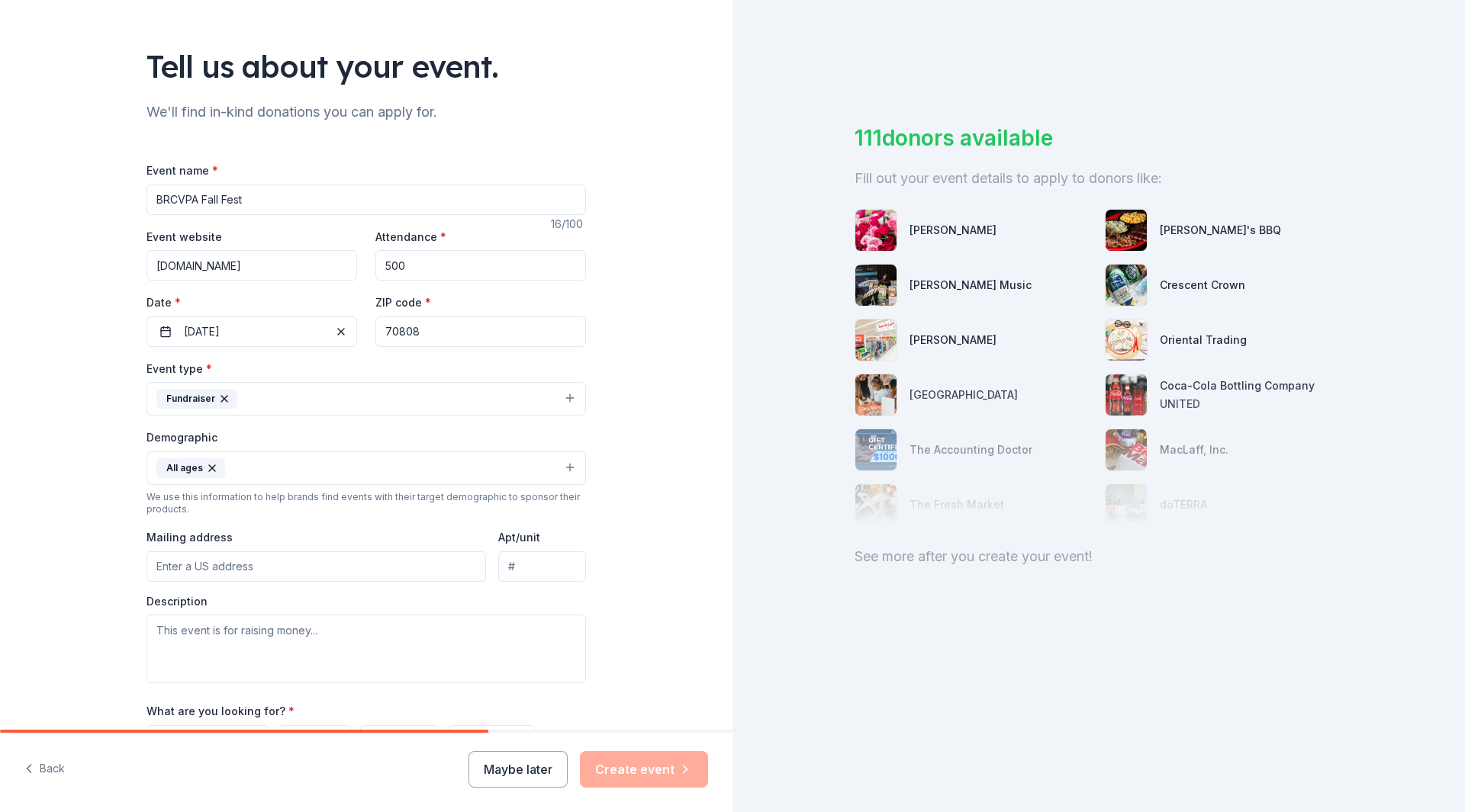
click at [232, 558] on input "Mailing address" at bounding box center [317, 567] width 340 height 31
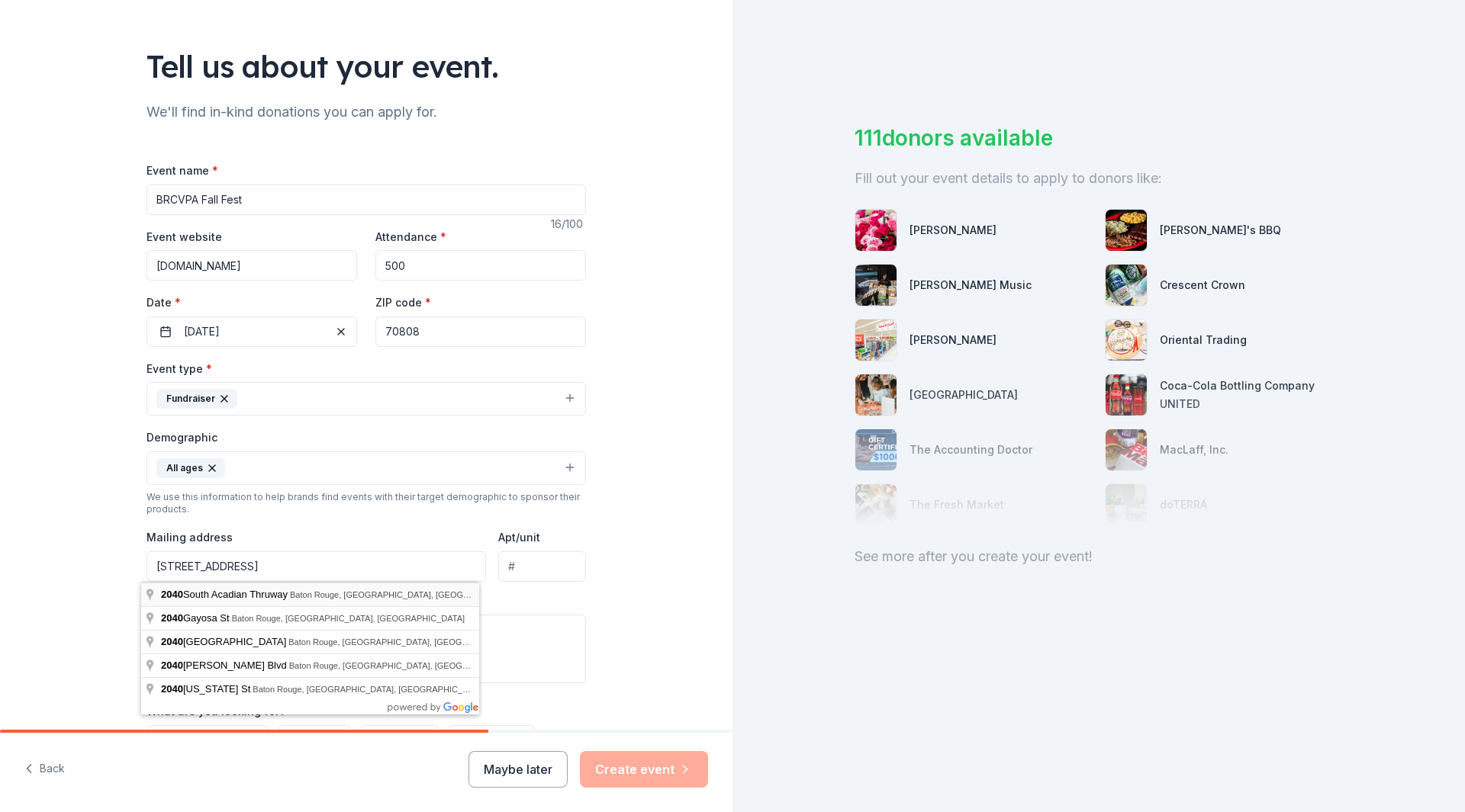
type input "[STREET_ADDRESS]"
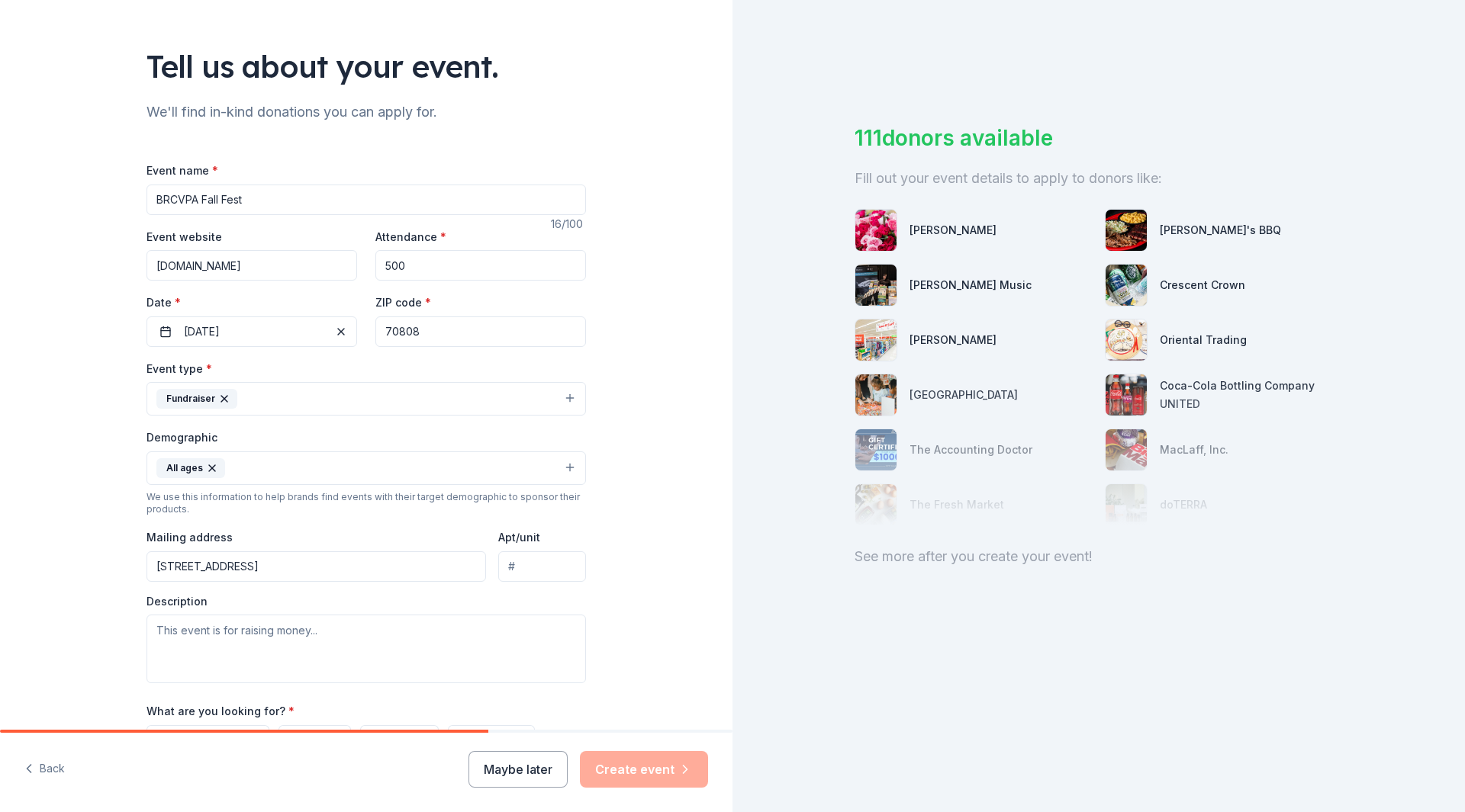
scroll to position [153, 0]
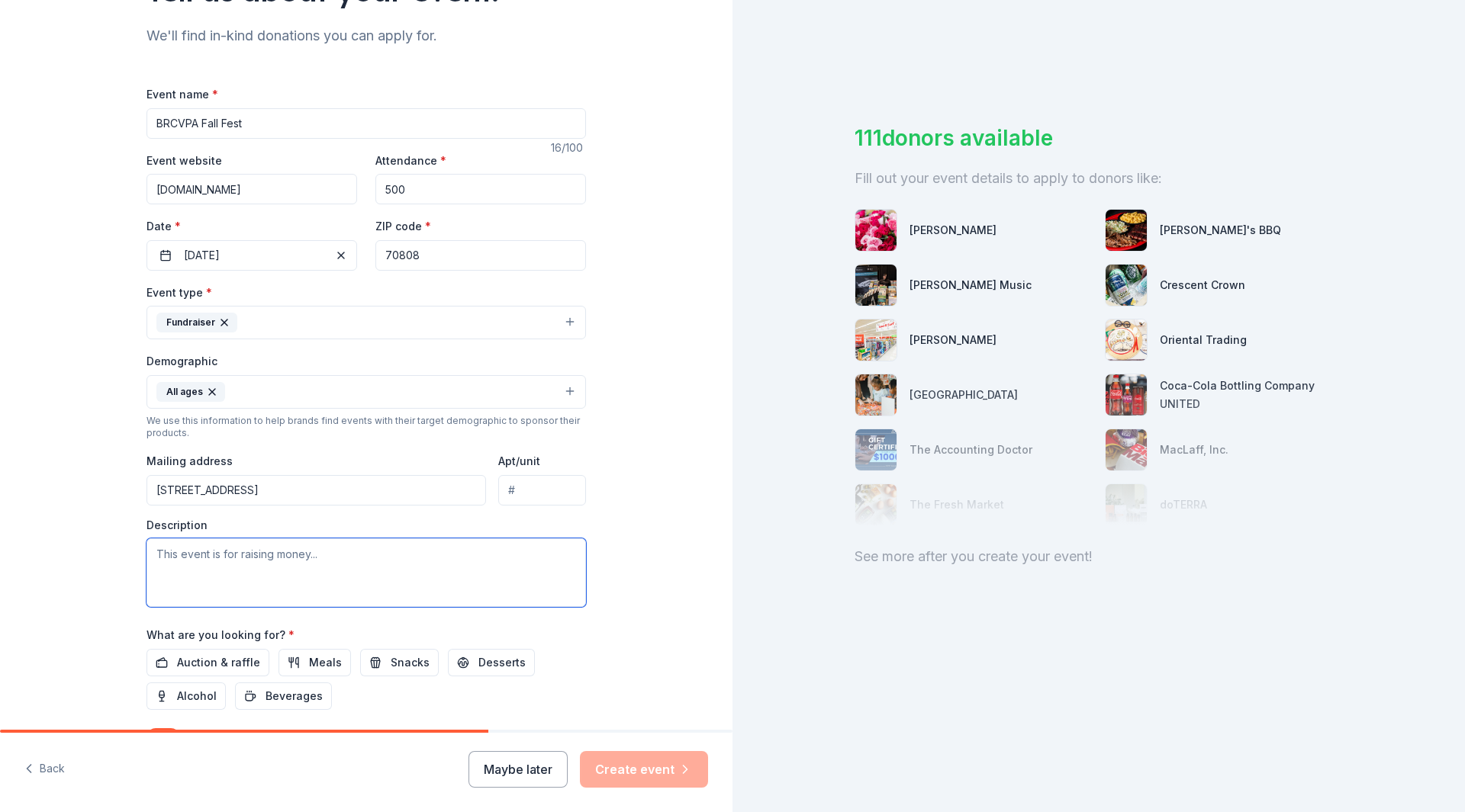
click at [229, 558] on textarea at bounding box center [366, 573] width 440 height 68
paste textarea "Funds raised from our event and auction will be donated to the school and distr…"
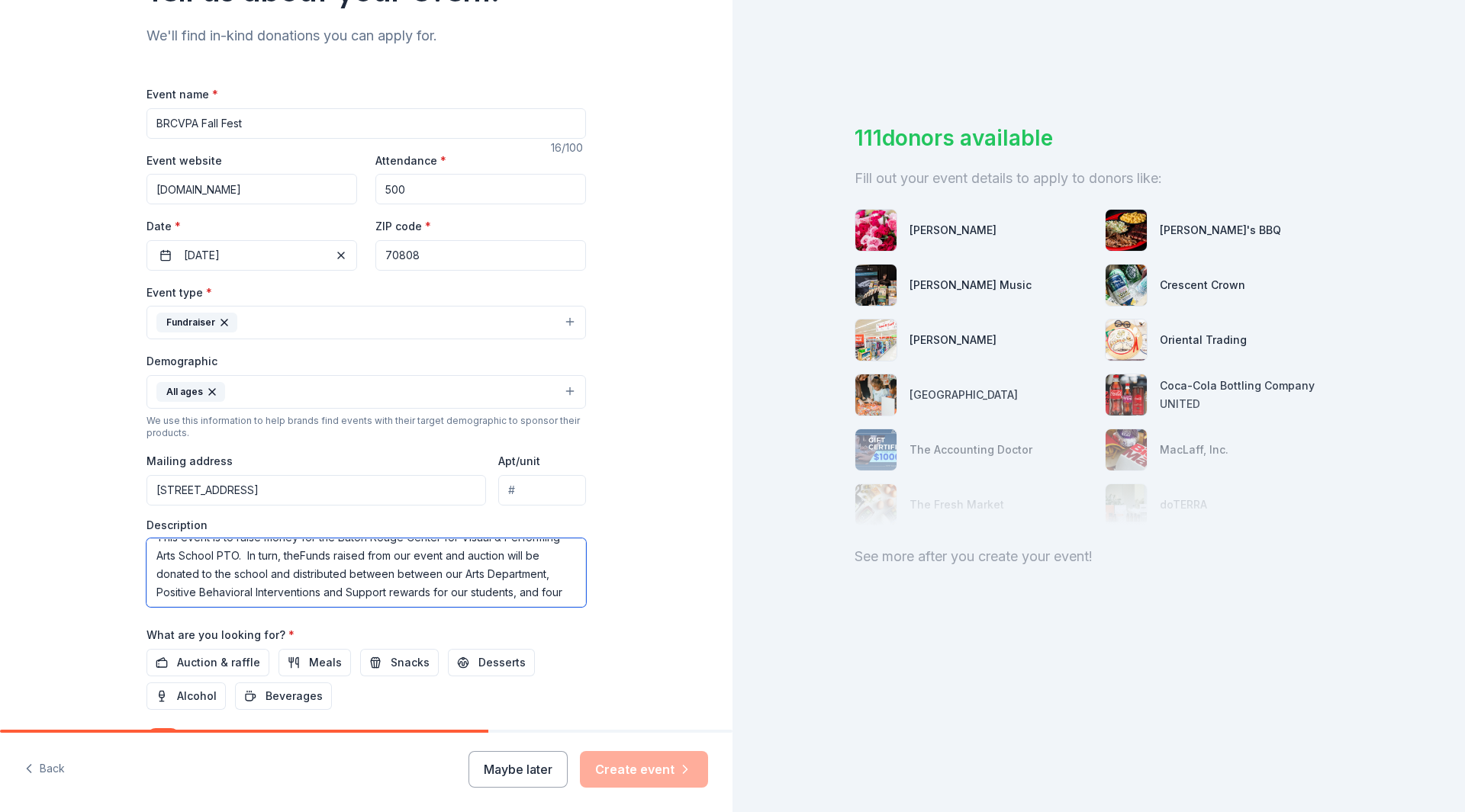
scroll to position [0, 0]
click at [304, 572] on textarea "This event is to raise money for the Baton Rouge Center for Visual & Performing…" at bounding box center [366, 573] width 440 height 68
click at [458, 575] on textarea "This event is to raise money for the Baton Rouge Center for Visual & Performing…" at bounding box center [366, 573] width 440 height 68
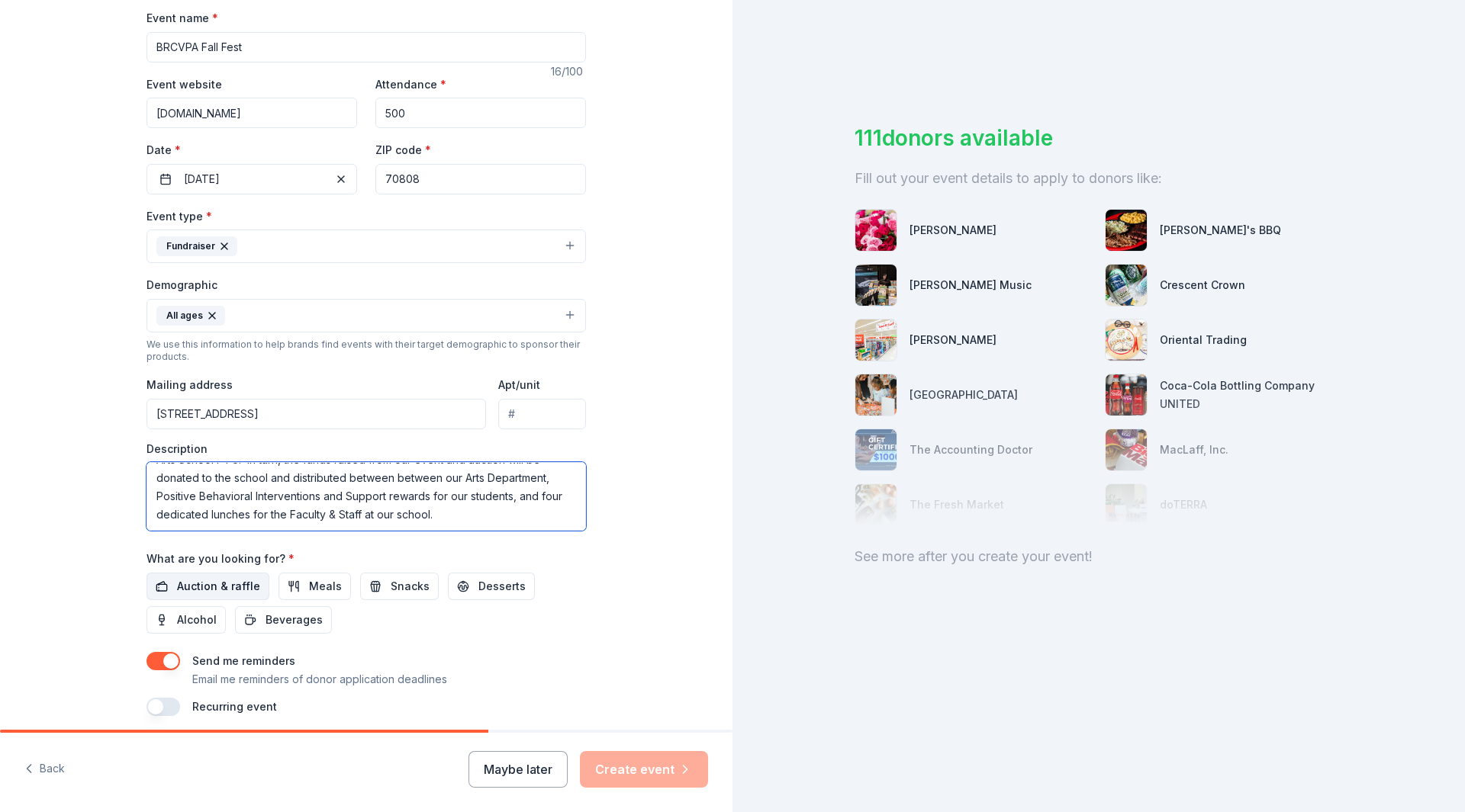
type textarea "This event is to raise money for the Baton Rouge Center for Visual & Performing…"
click at [220, 594] on span "Auction & raffle" at bounding box center [219, 587] width 83 height 18
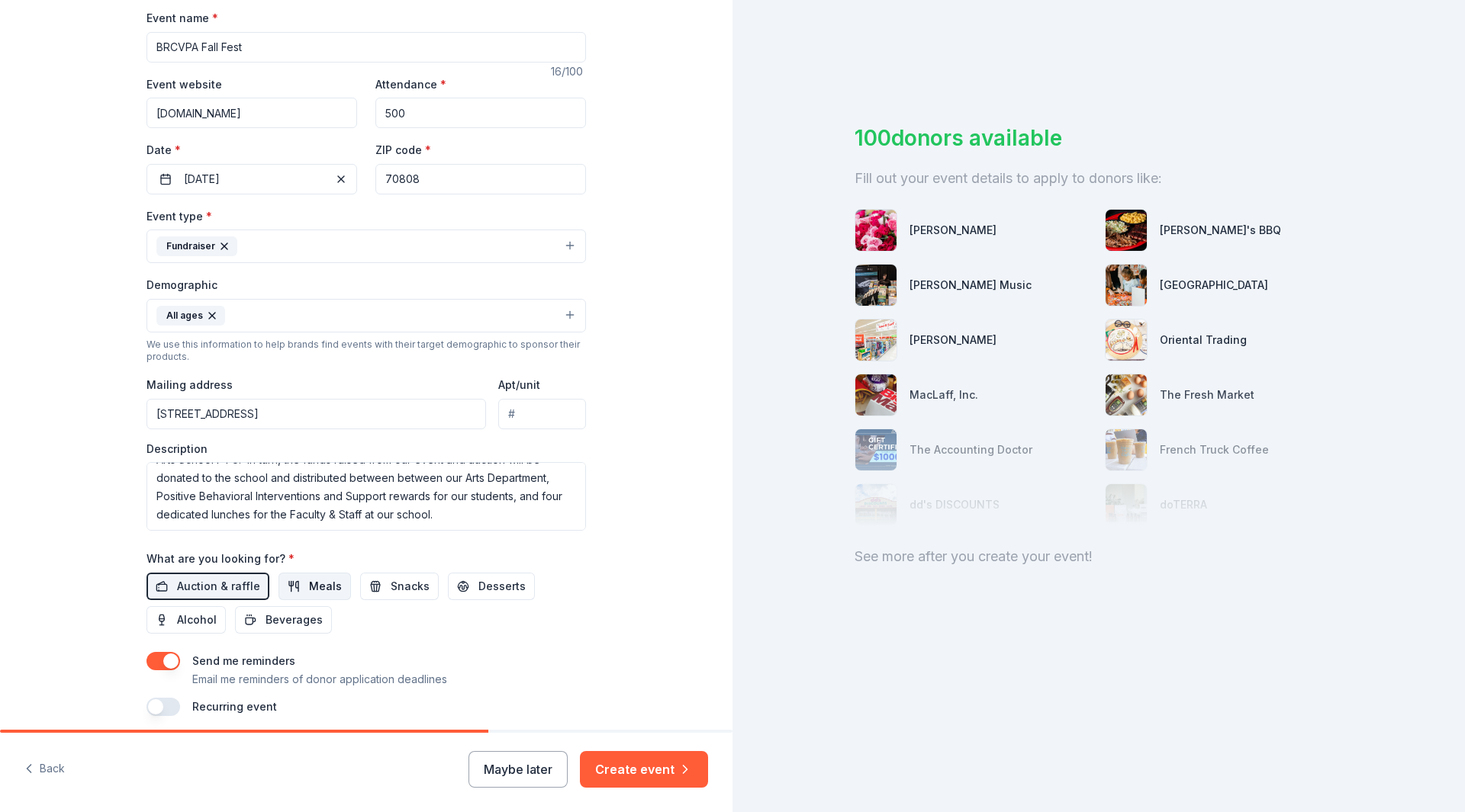
click at [311, 585] on span "Meals" at bounding box center [325, 587] width 33 height 18
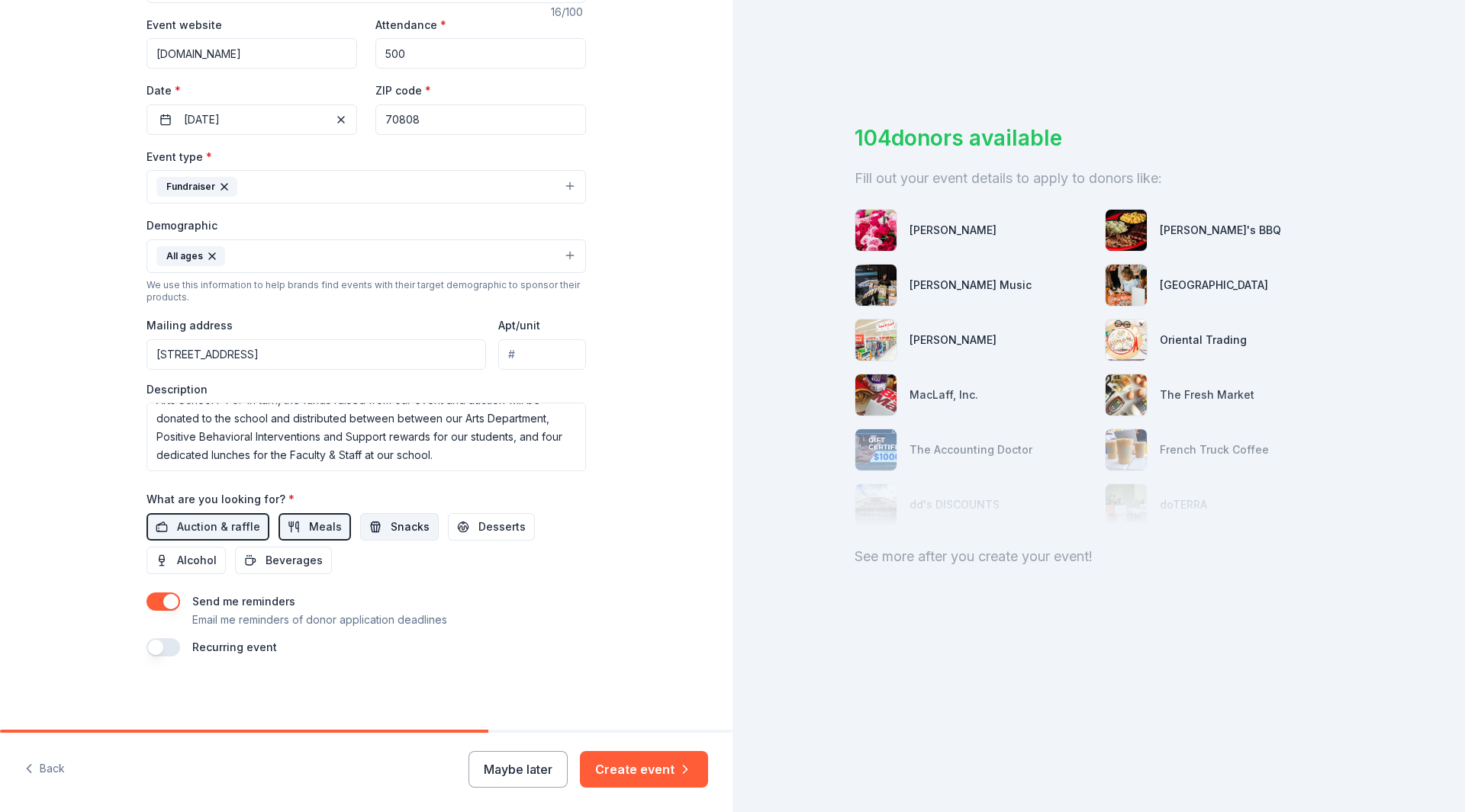
click at [390, 530] on span "Snacks" at bounding box center [409, 527] width 39 height 18
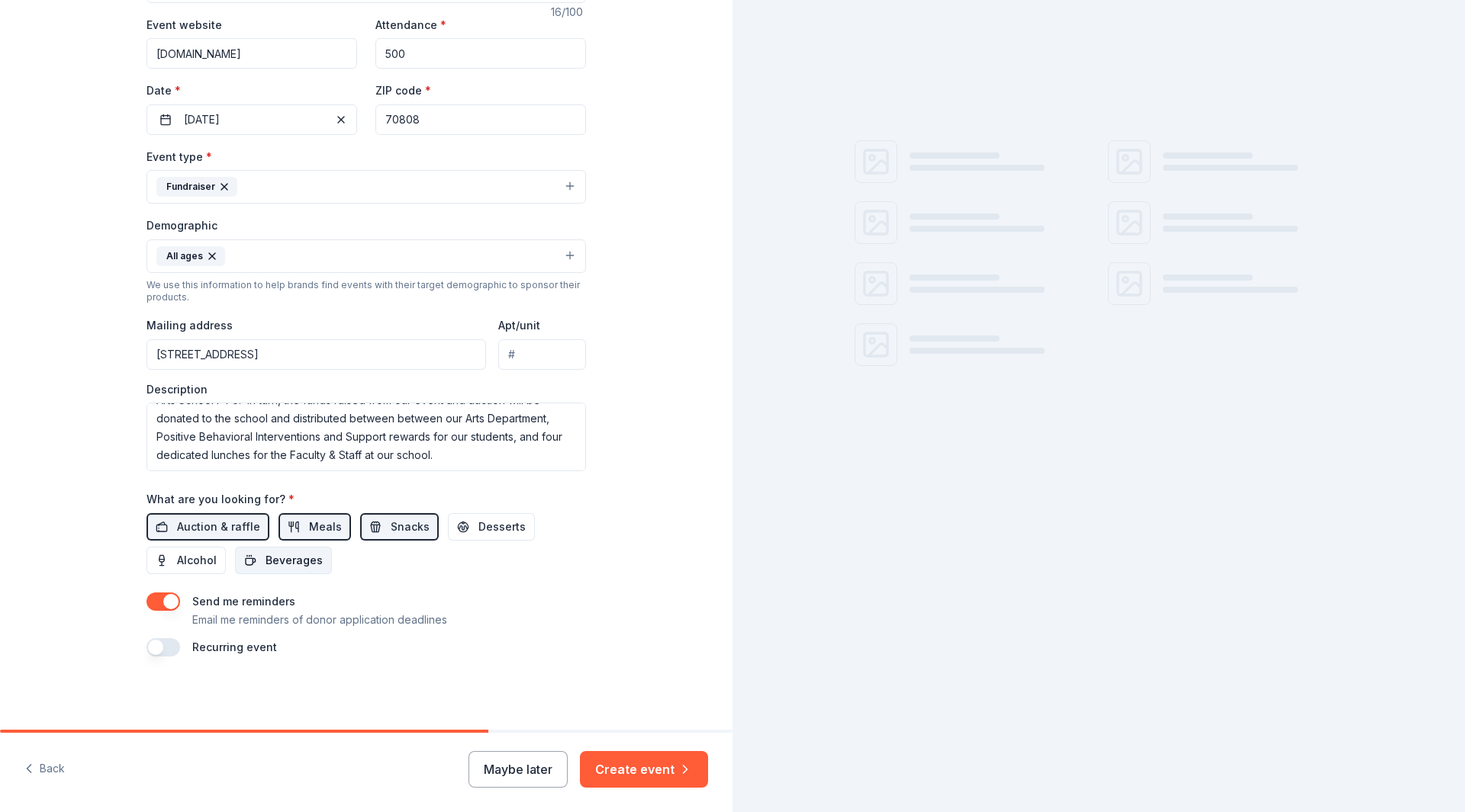
click at [278, 559] on span "Beverages" at bounding box center [294, 561] width 58 height 18
click at [493, 526] on span "Desserts" at bounding box center [503, 527] width 48 height 18
click at [155, 607] on button "button" at bounding box center [164, 602] width 34 height 18
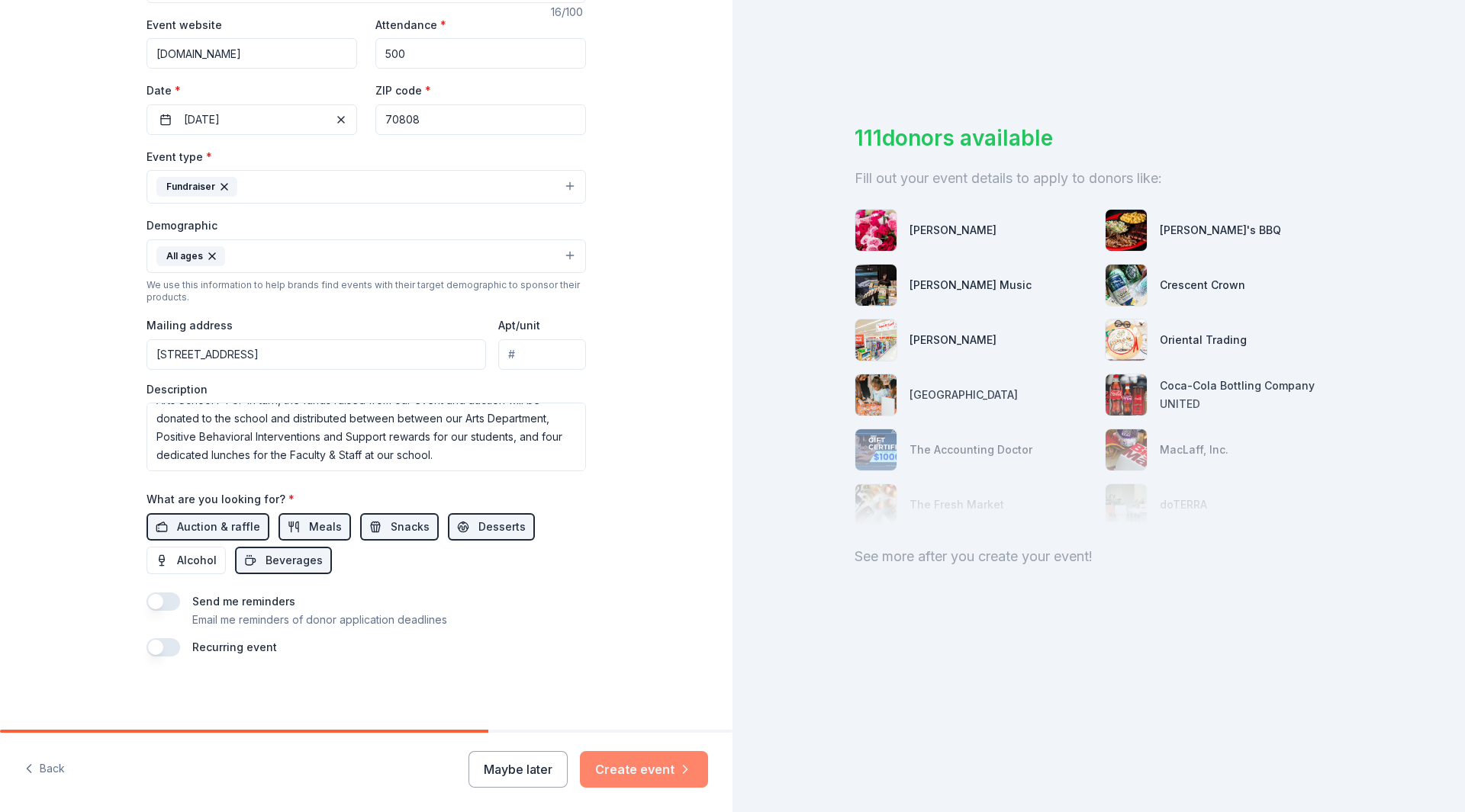
click at [654, 766] on button "Create event" at bounding box center [644, 769] width 128 height 37
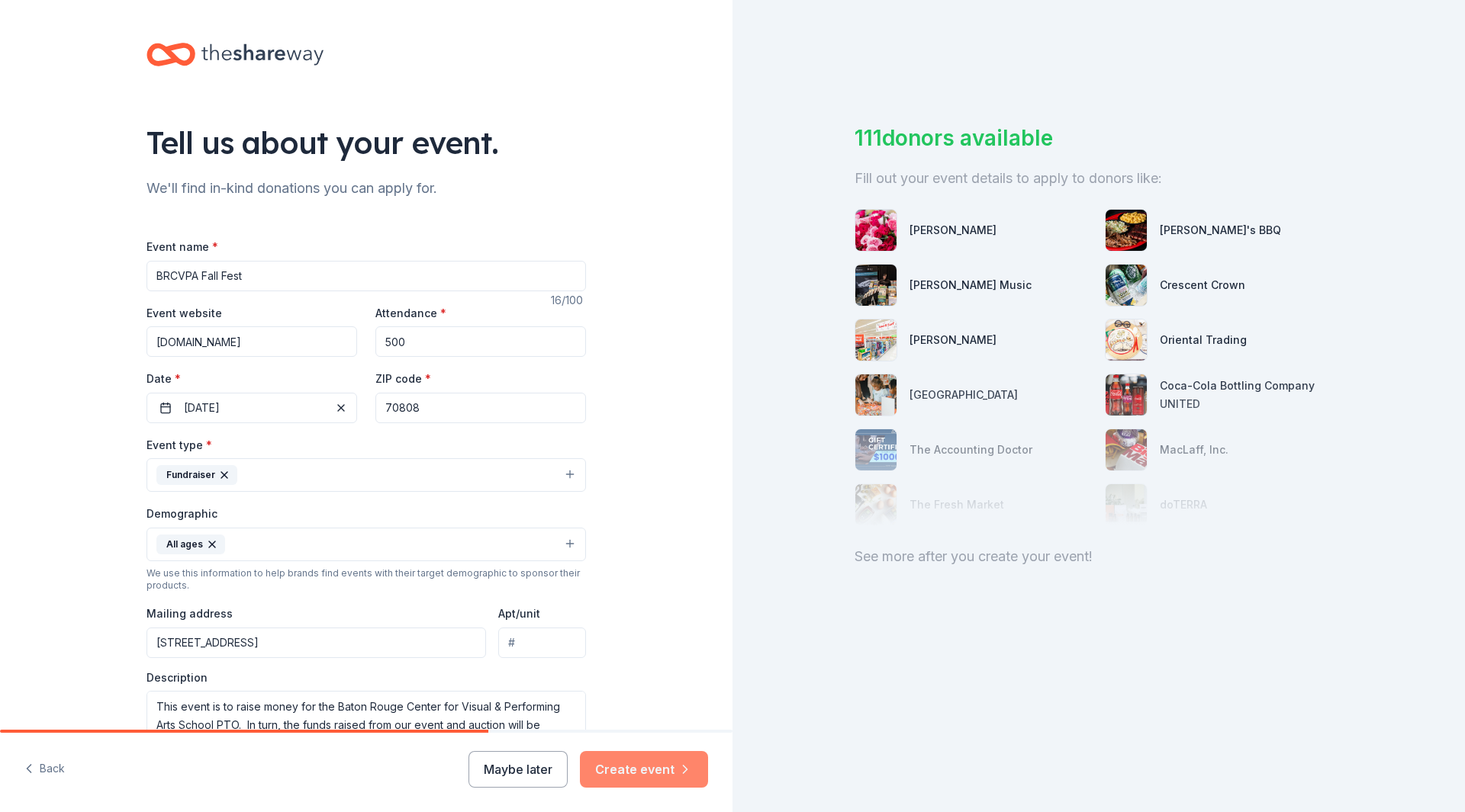
click at [642, 770] on button "Create event" at bounding box center [644, 769] width 128 height 37
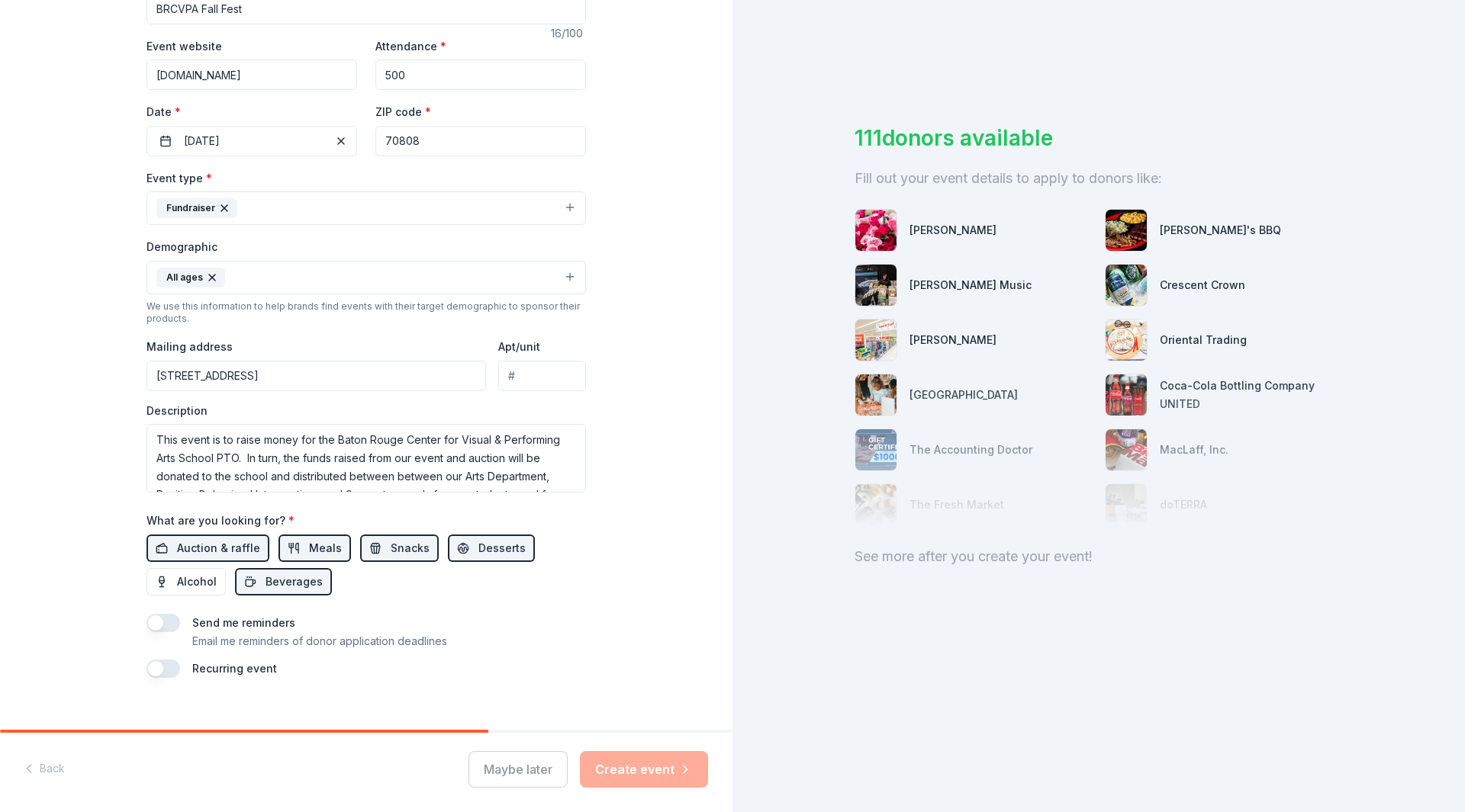
scroll to position [288, 0]
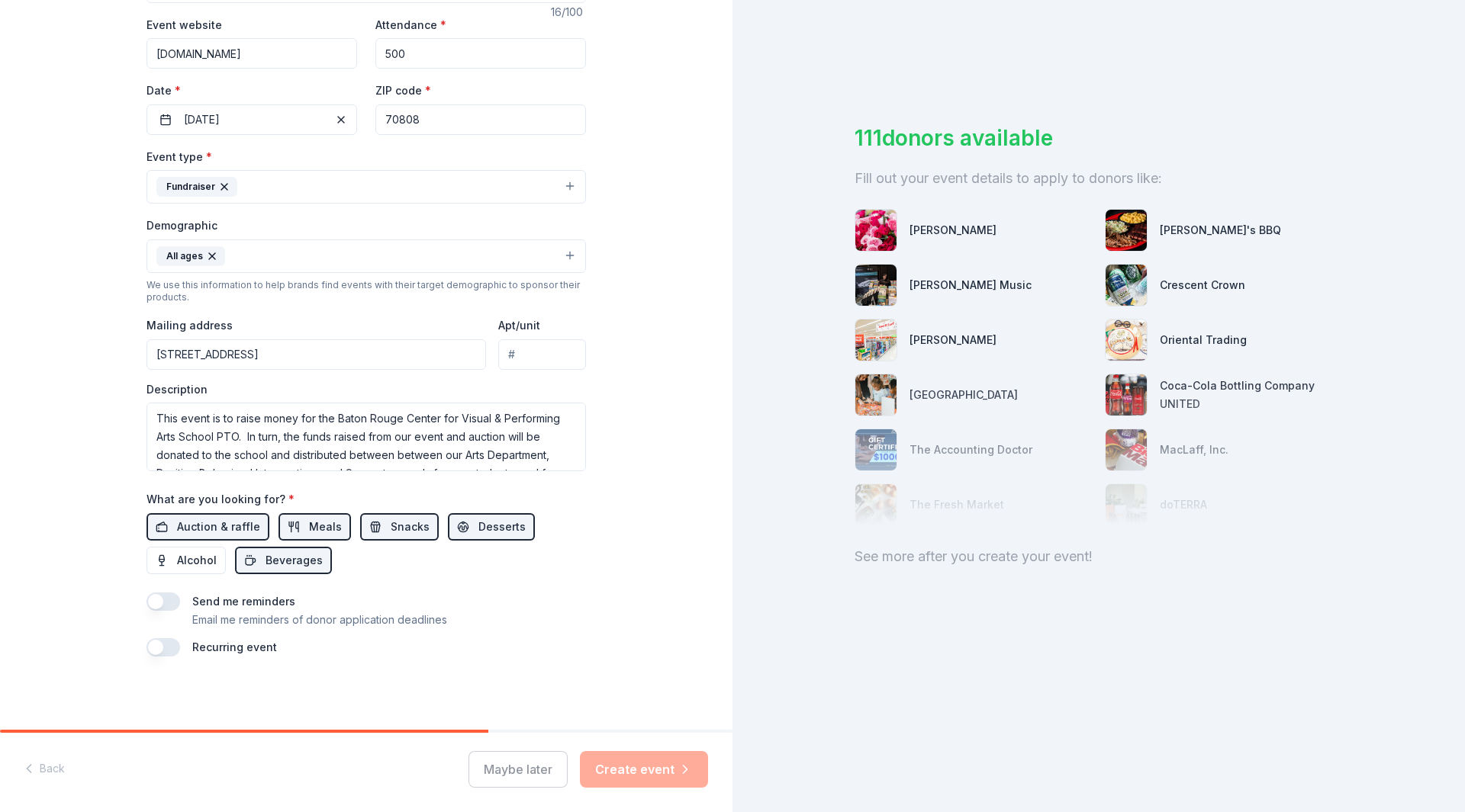
click at [627, 772] on div "Maybe later Create event" at bounding box center [588, 769] width 239 height 37
click at [644, 762] on div "Maybe later Create event" at bounding box center [588, 769] width 239 height 37
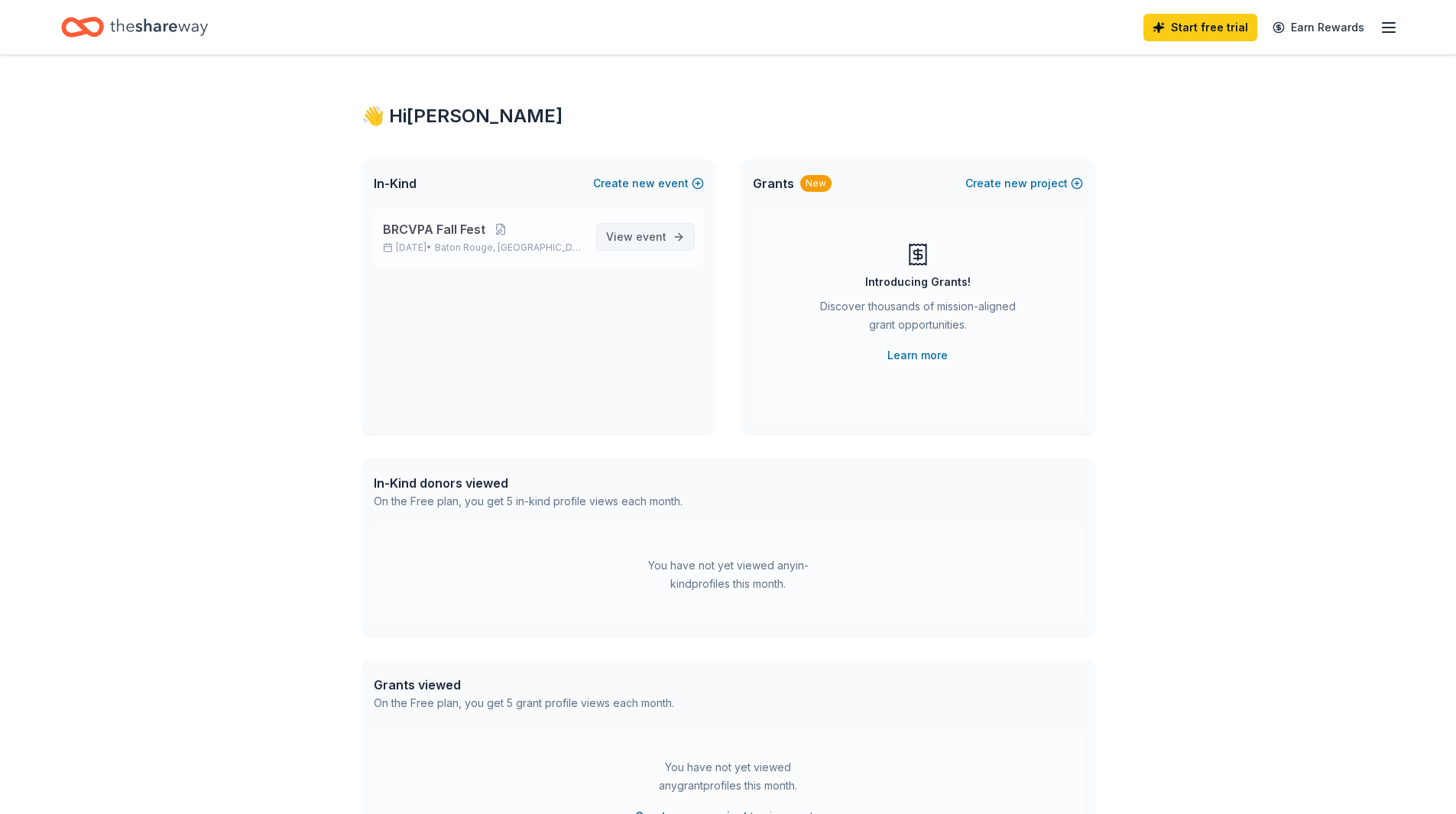
click at [635, 238] on span "View event" at bounding box center [636, 237] width 61 height 18
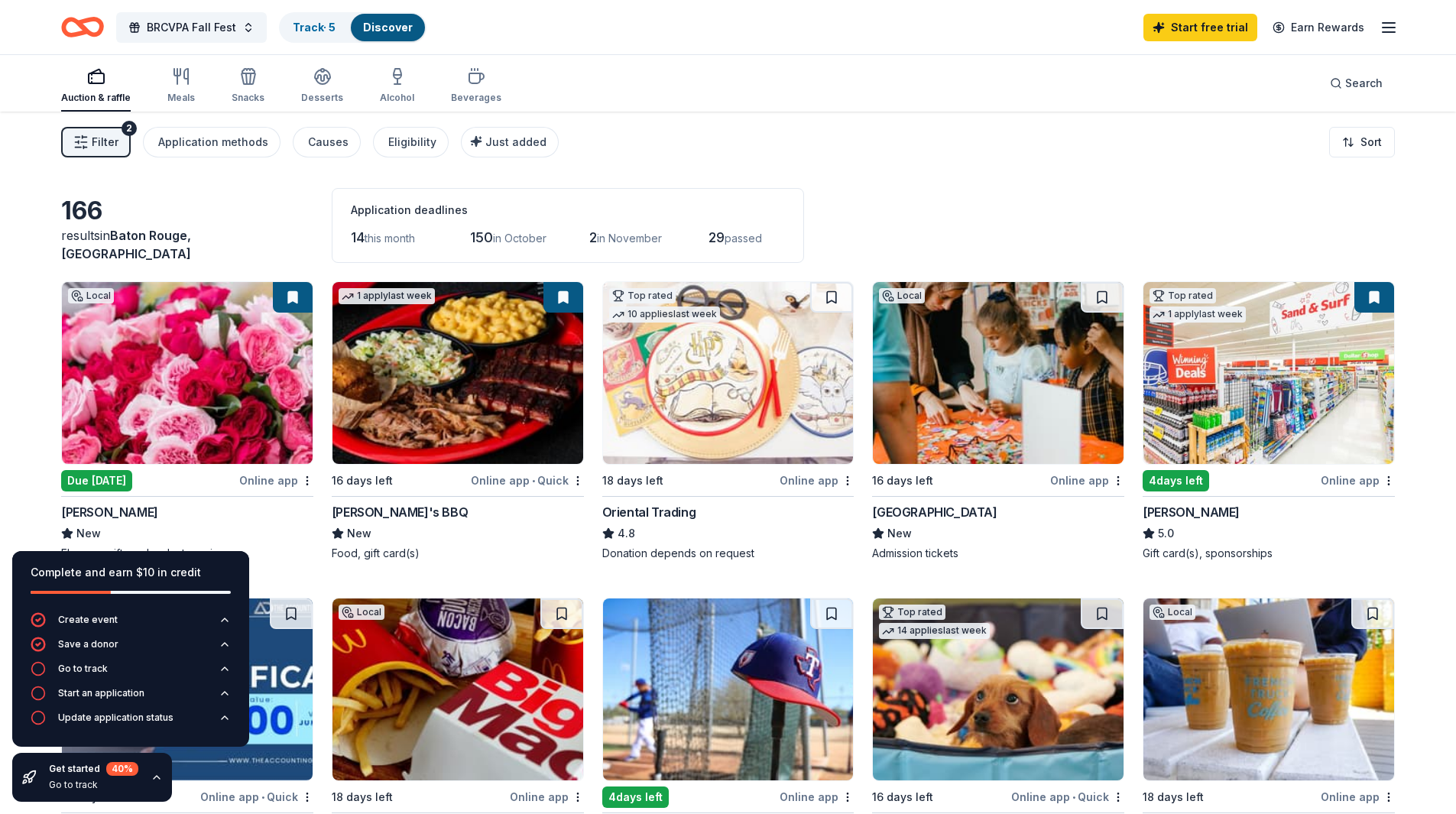
scroll to position [77, 0]
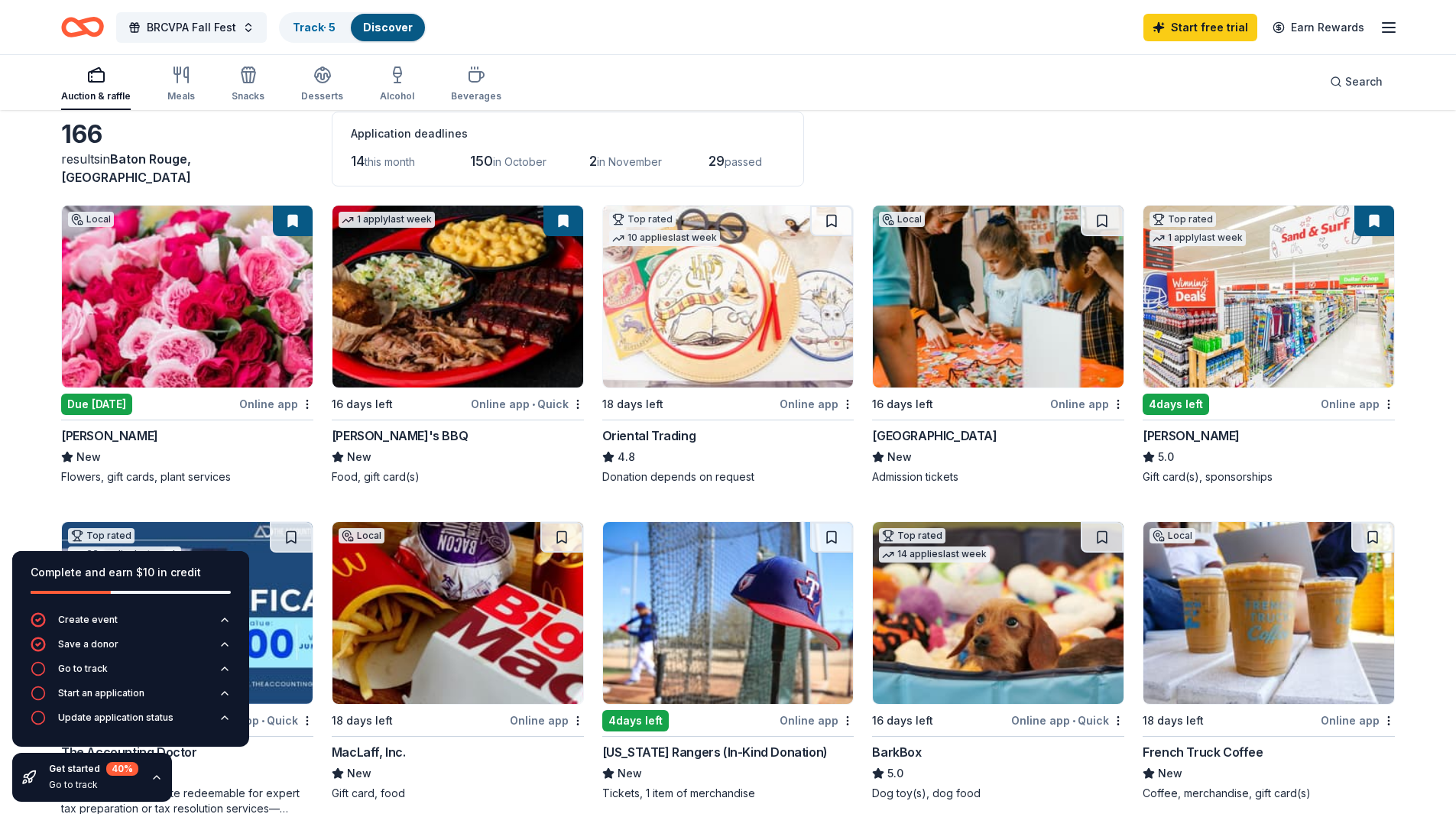
click at [230, 345] on img at bounding box center [187, 297] width 251 height 182
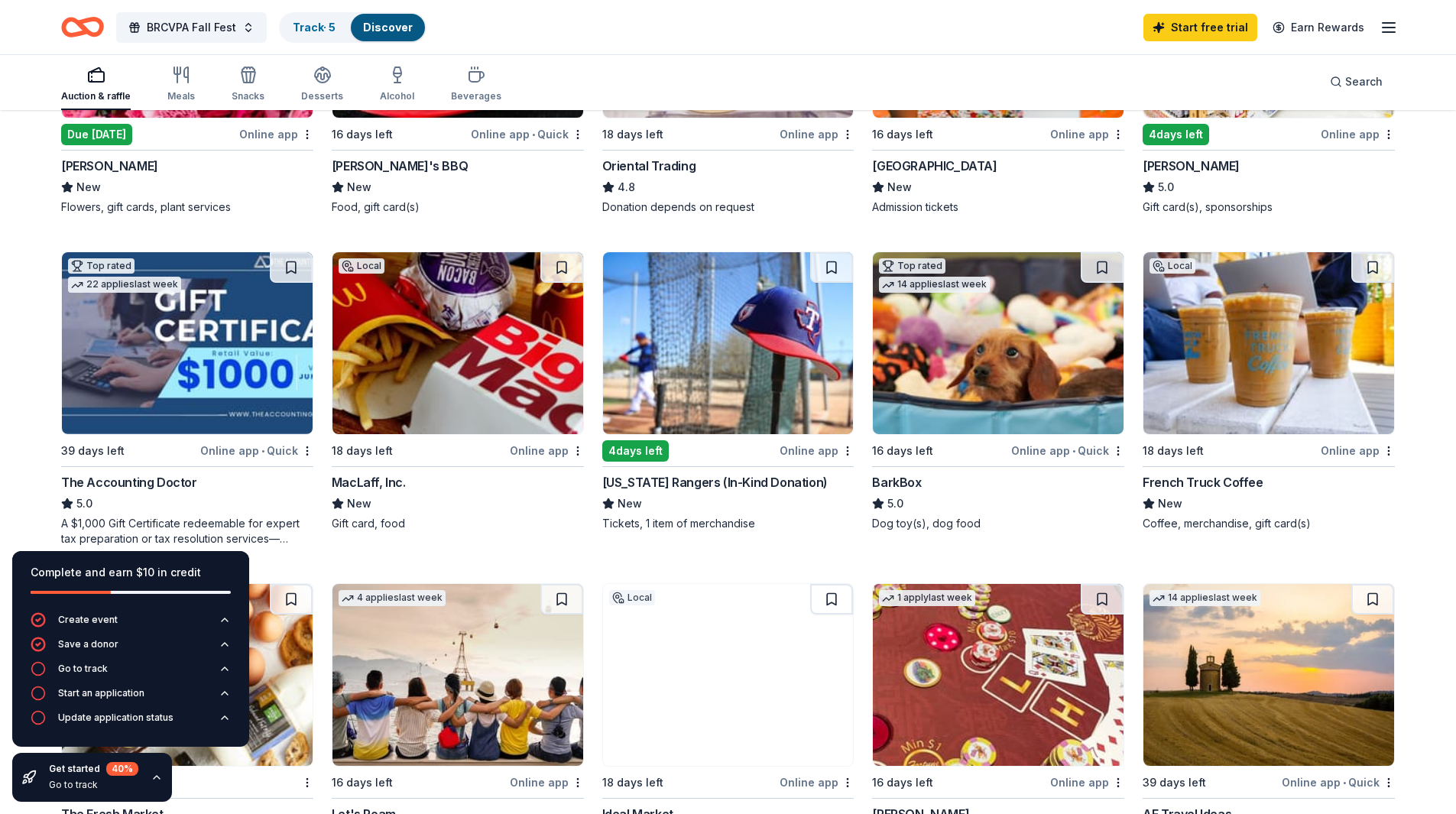
scroll to position [382, 0]
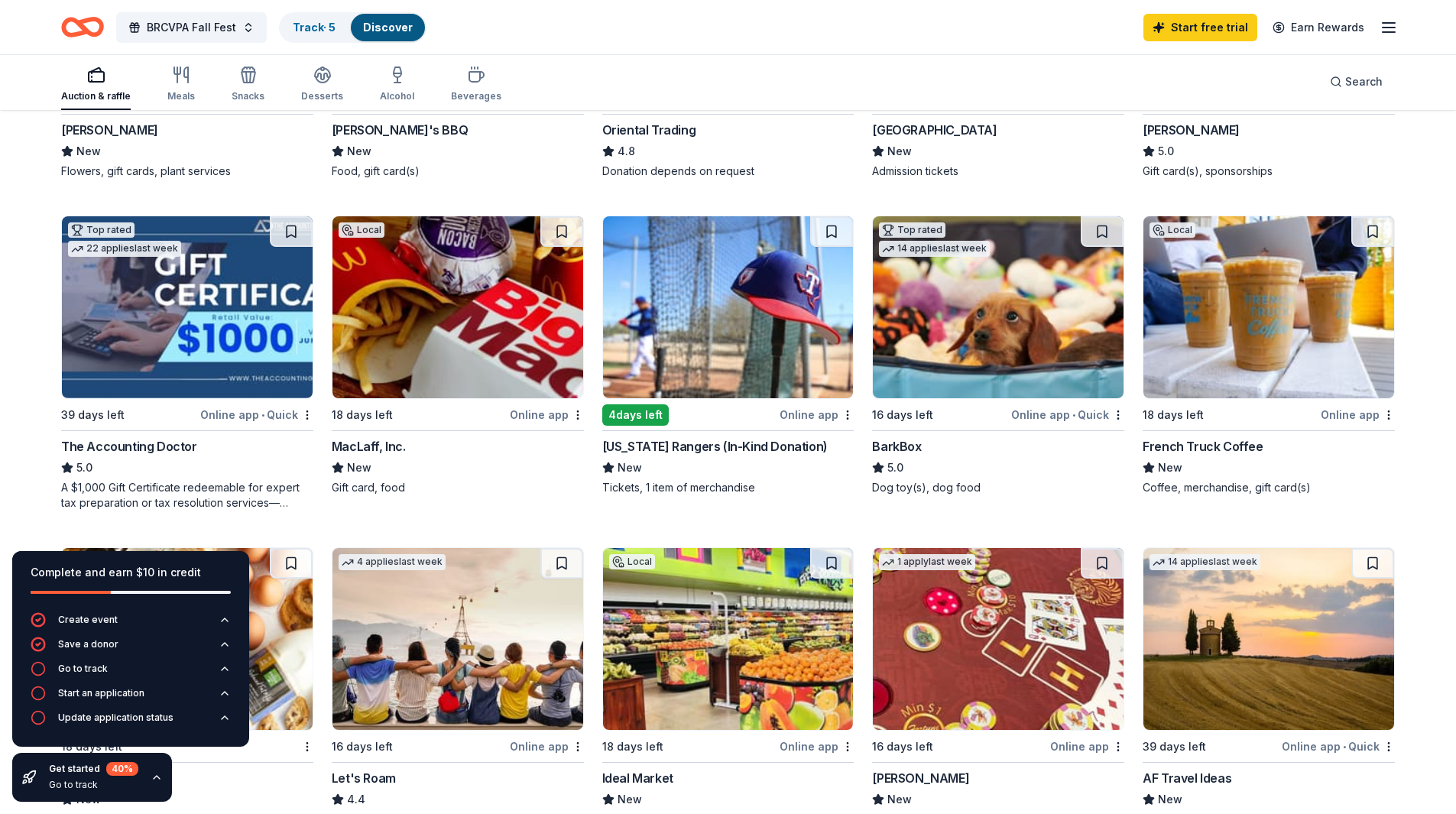
click at [1235, 347] on img at bounding box center [1269, 306] width 251 height 182
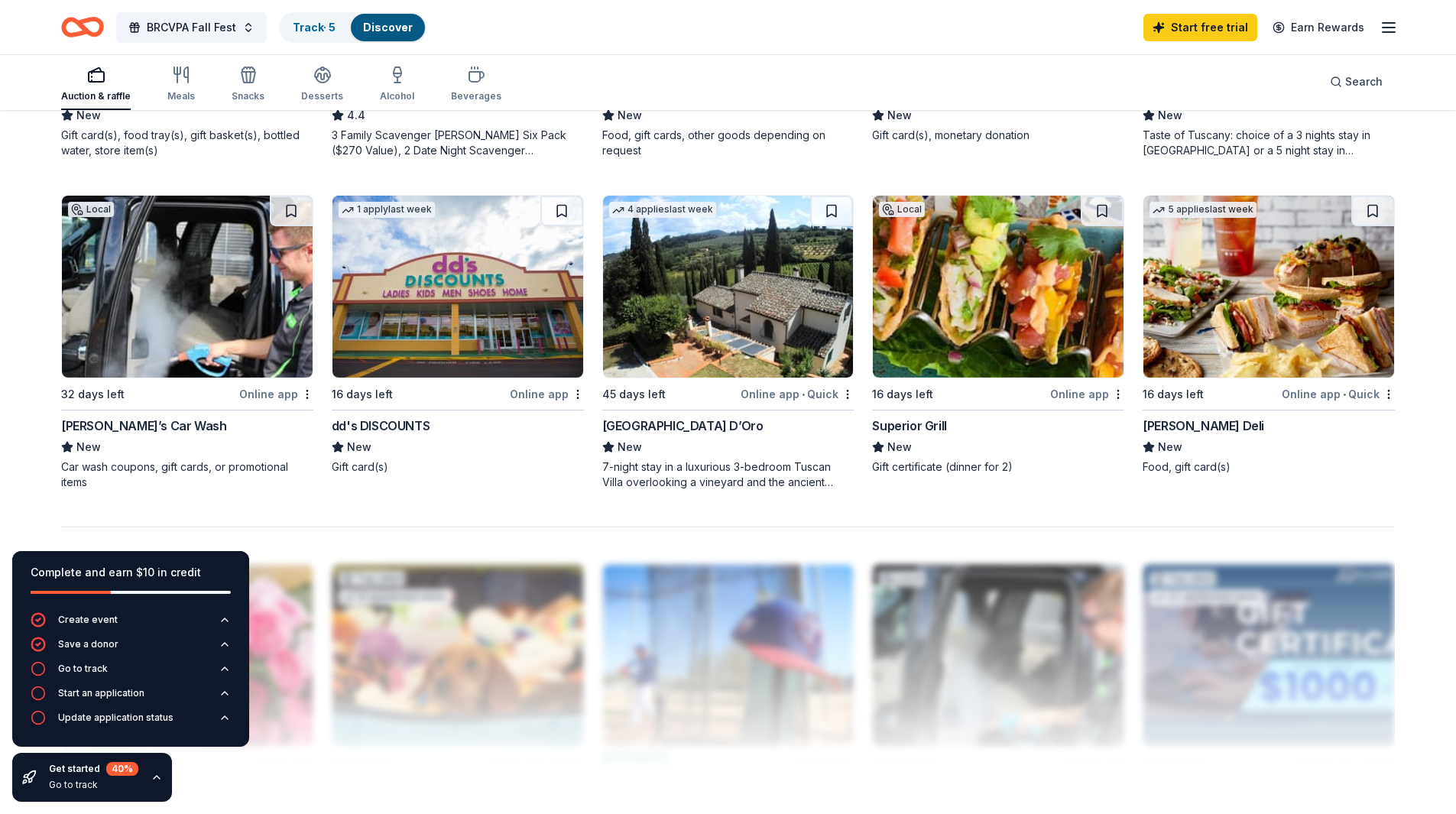
scroll to position [1071, 0]
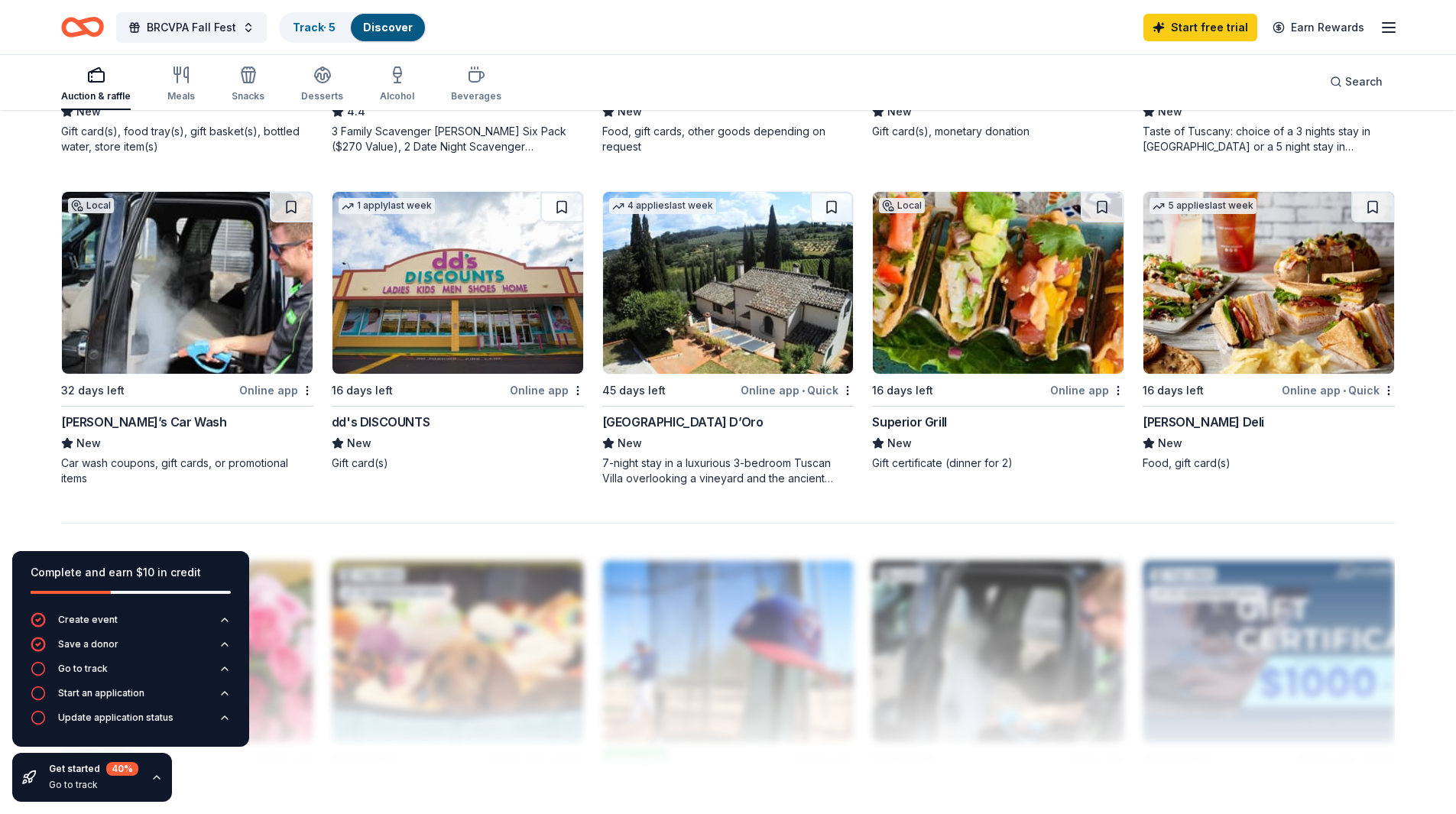
click at [711, 361] on img at bounding box center [728, 283] width 251 height 182
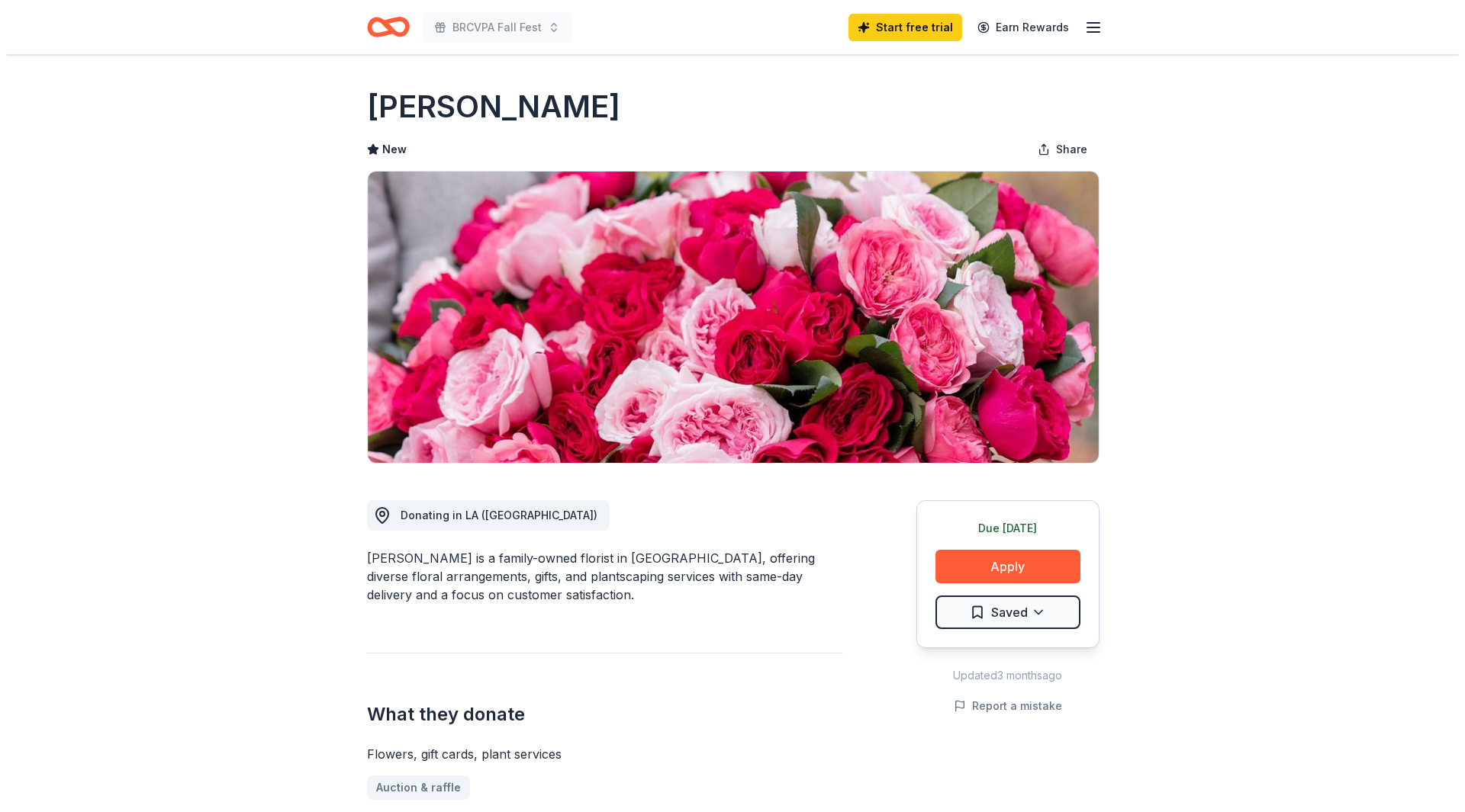
scroll to position [153, 0]
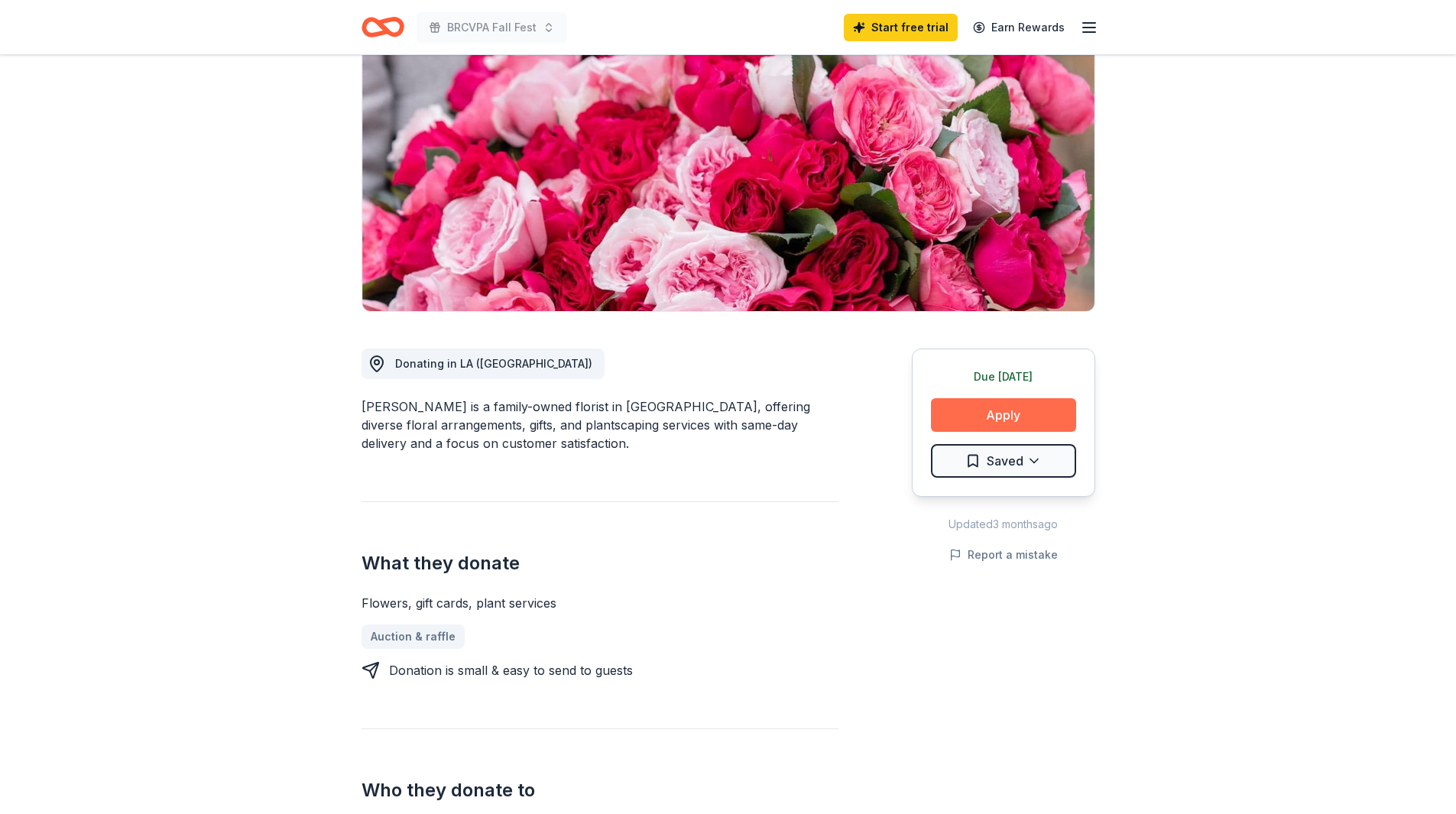
click at [1001, 416] on button "Apply" at bounding box center [1003, 415] width 145 height 34
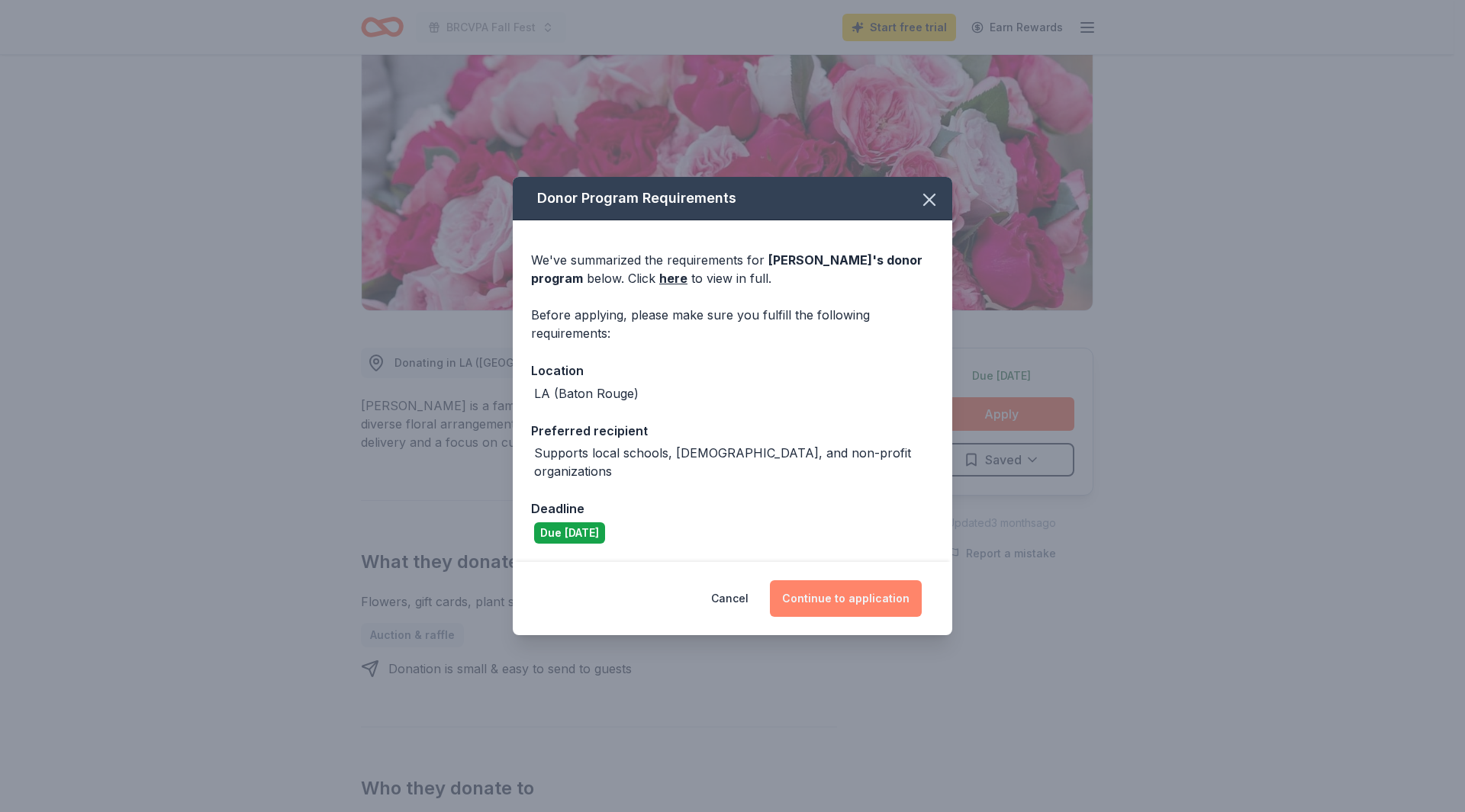
click at [858, 595] on button "Continue to application" at bounding box center [845, 599] width 152 height 37
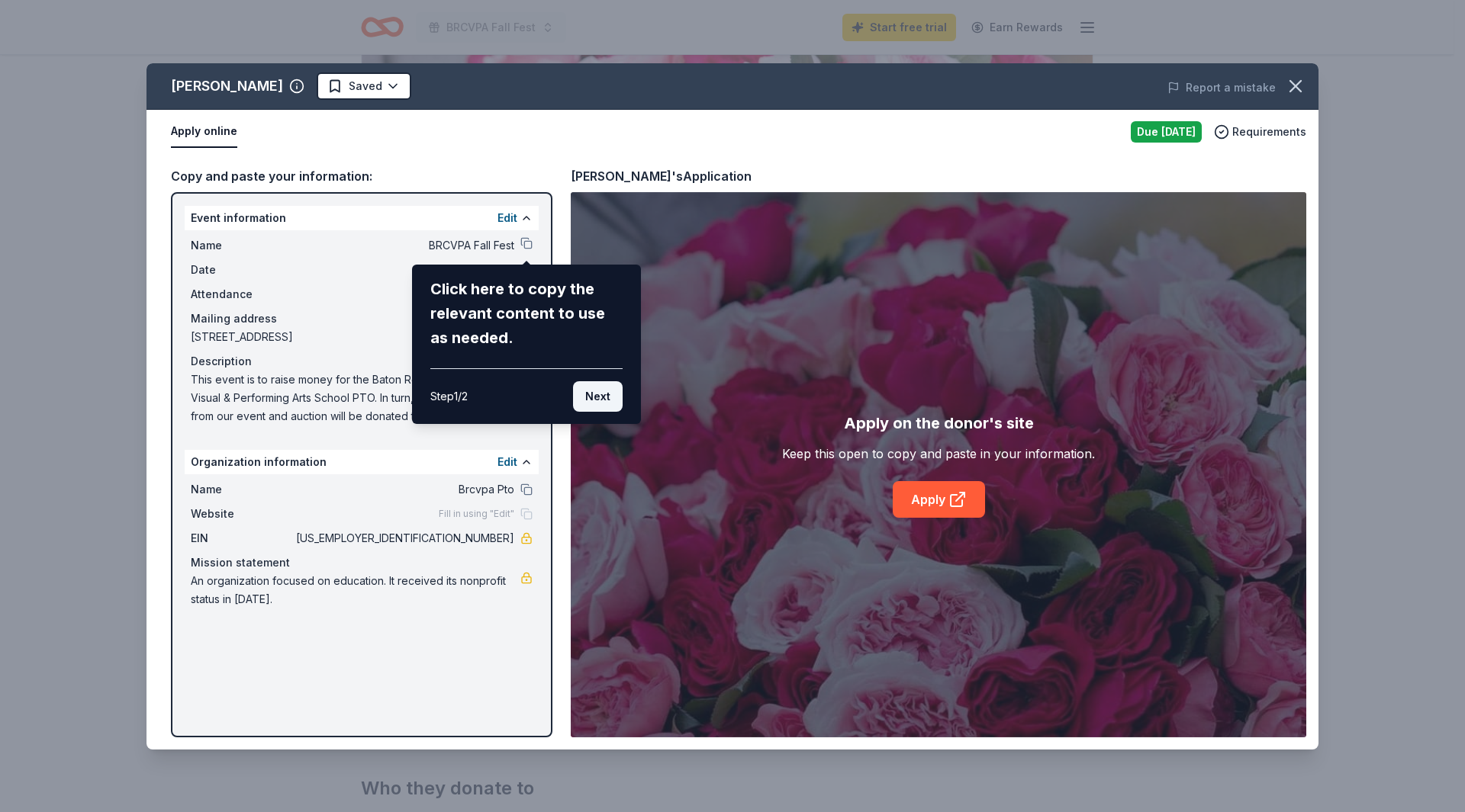
click at [602, 396] on button "Next" at bounding box center [598, 396] width 50 height 31
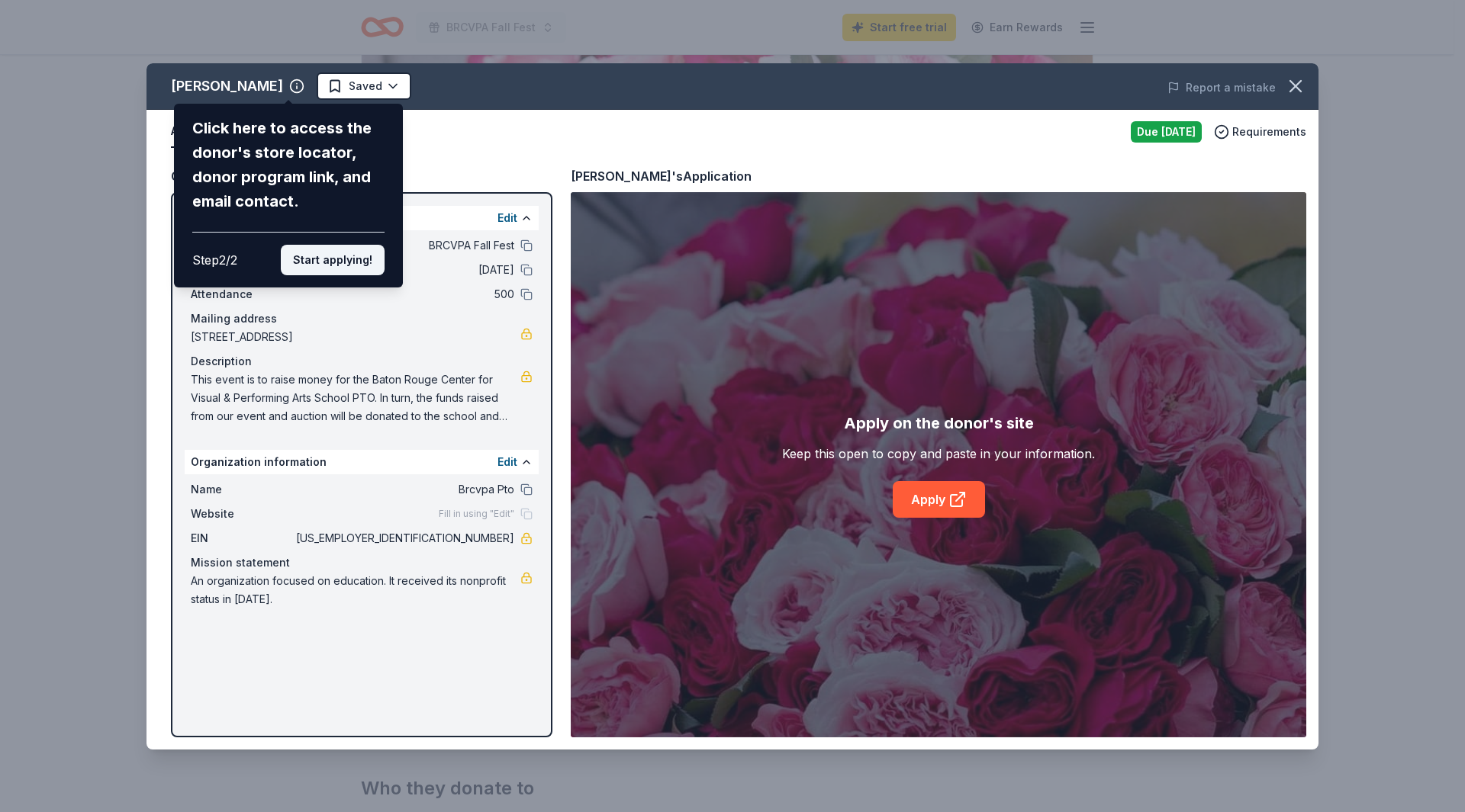
click at [327, 259] on button "Start applying!" at bounding box center [333, 260] width 104 height 31
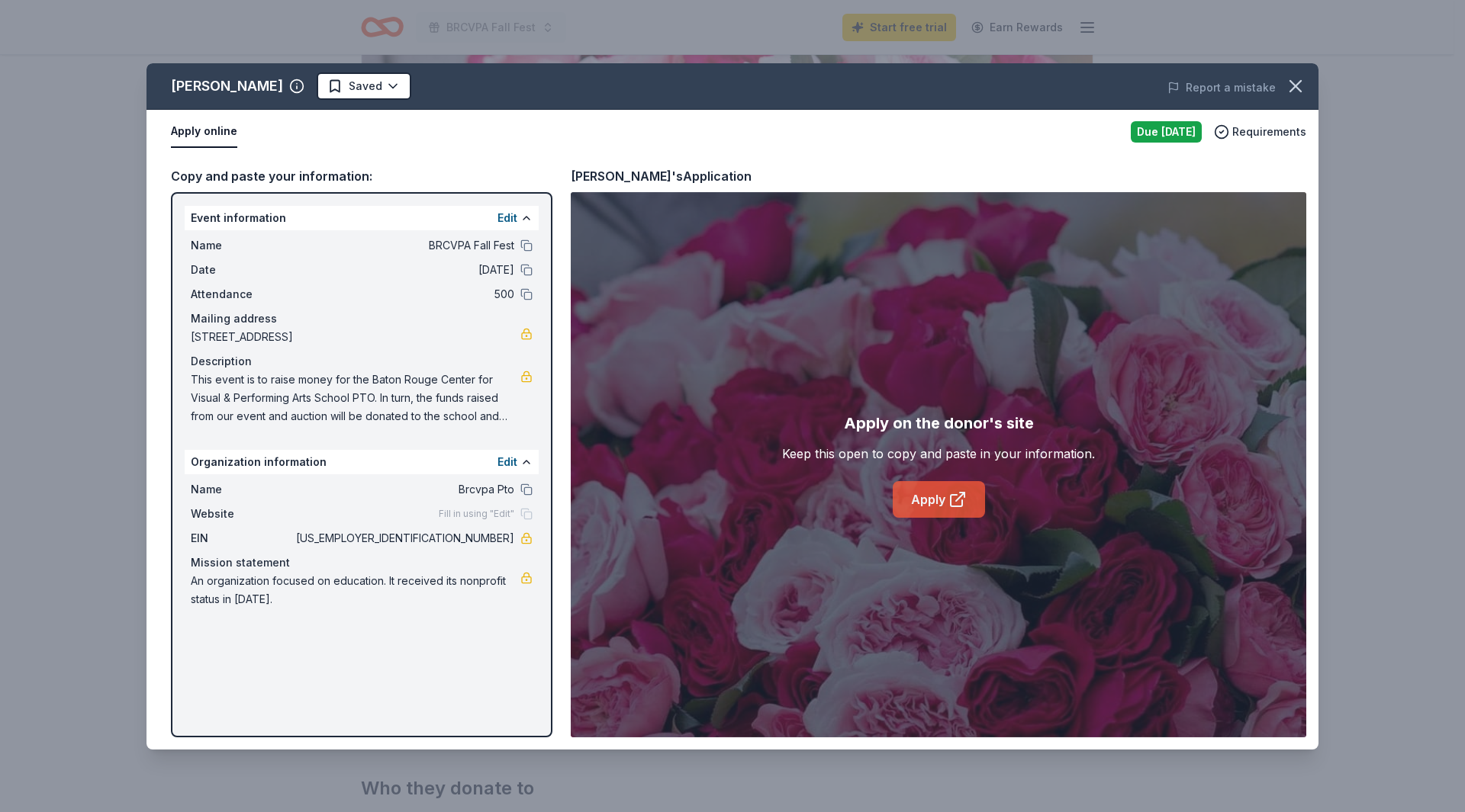
click at [934, 497] on link "Apply" at bounding box center [939, 499] width 92 height 37
click at [1164, 130] on div "Due [DATE]" at bounding box center [1166, 132] width 71 height 22
